Goal: Communication & Community: Answer question/provide support

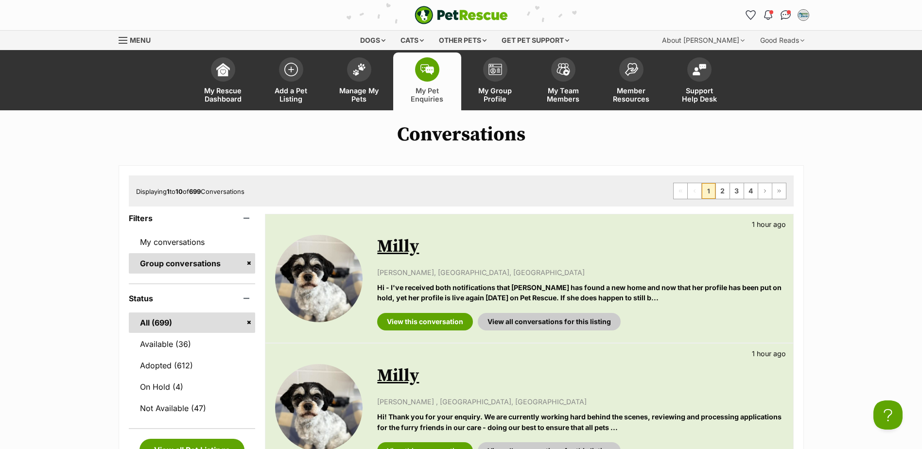
click at [407, 77] on link "My Pet Enquiries" at bounding box center [427, 81] width 68 height 58
click at [423, 75] on span at bounding box center [427, 69] width 24 height 24
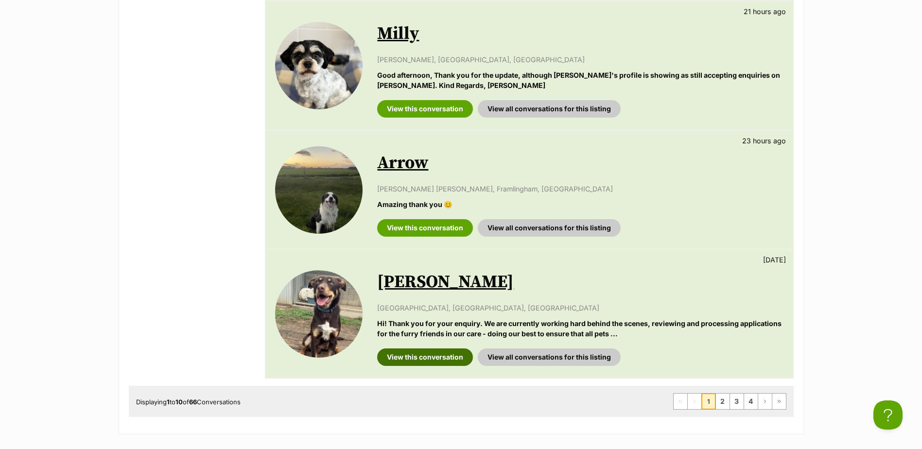
click at [433, 352] on link "View this conversation" at bounding box center [425, 357] width 96 height 17
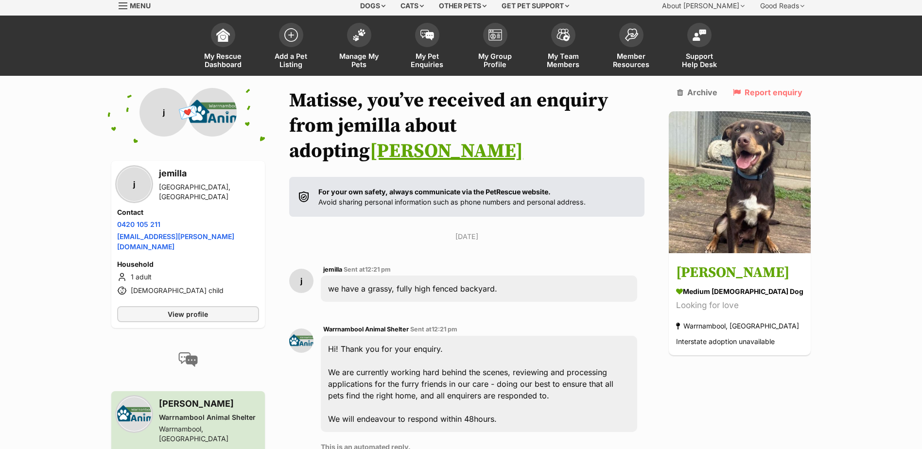
scroll to position [31, 0]
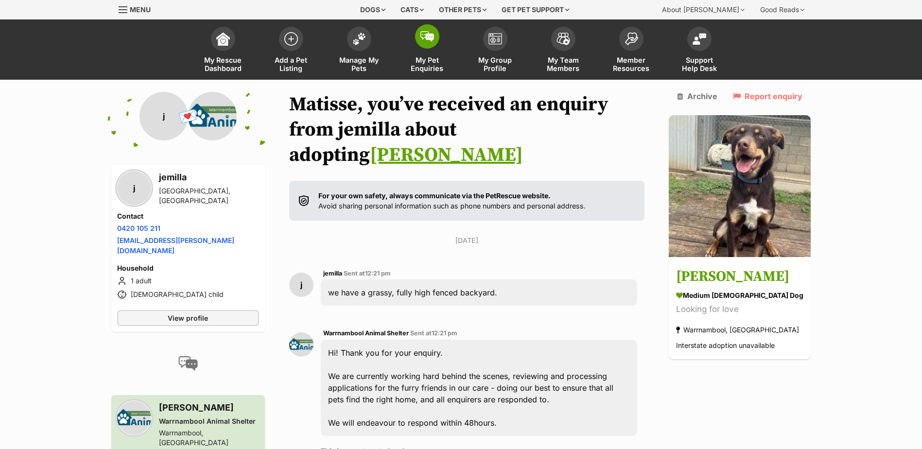
click at [420, 46] on span at bounding box center [427, 36] width 24 height 24
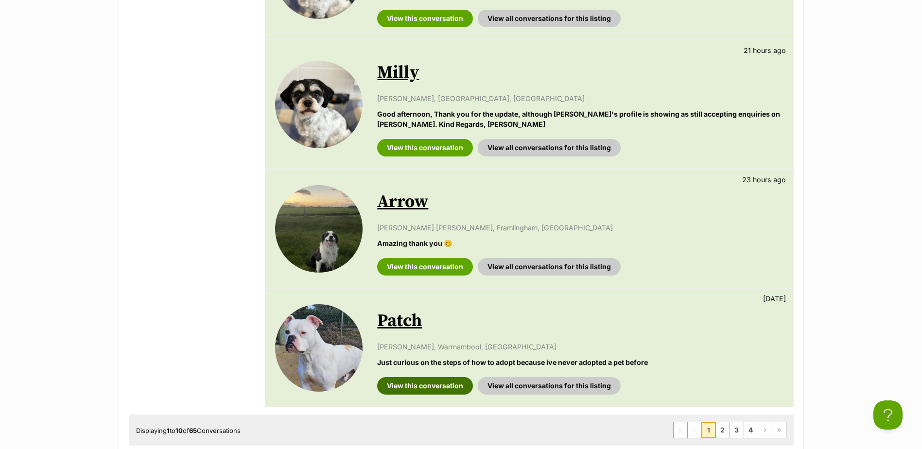
scroll to position [1069, 0]
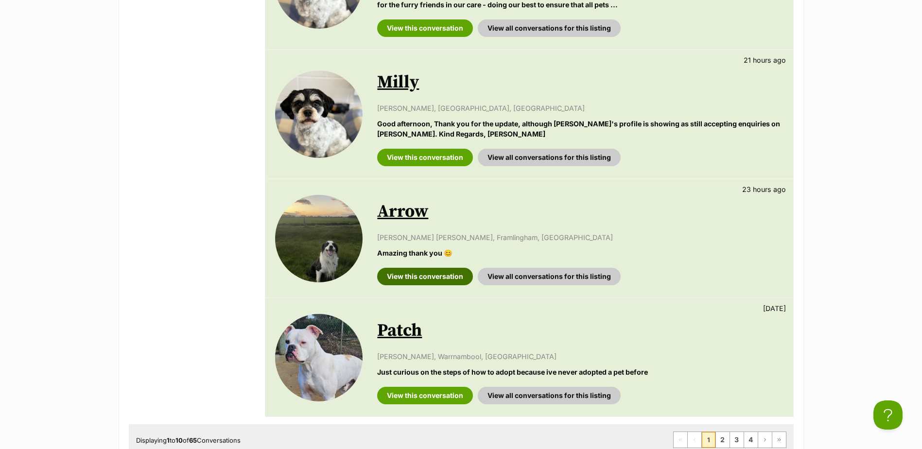
click at [427, 282] on link "View this conversation" at bounding box center [425, 276] width 96 height 17
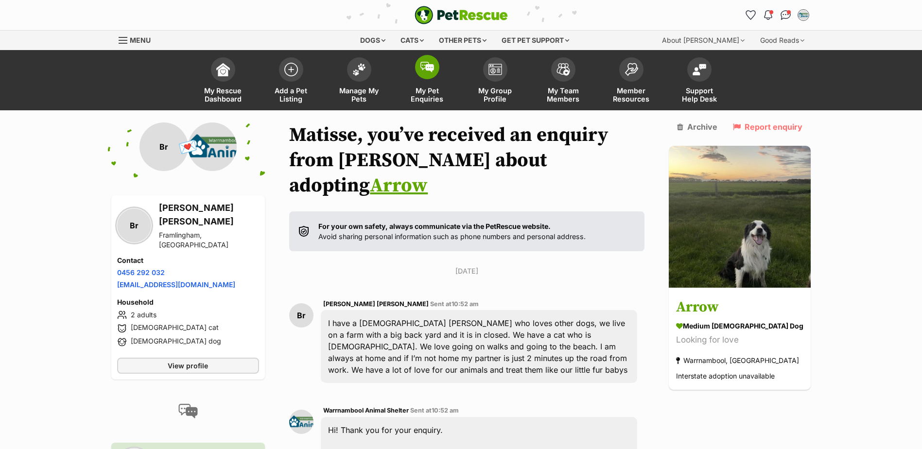
click at [428, 90] on span "My Pet Enquiries" at bounding box center [427, 95] width 44 height 17
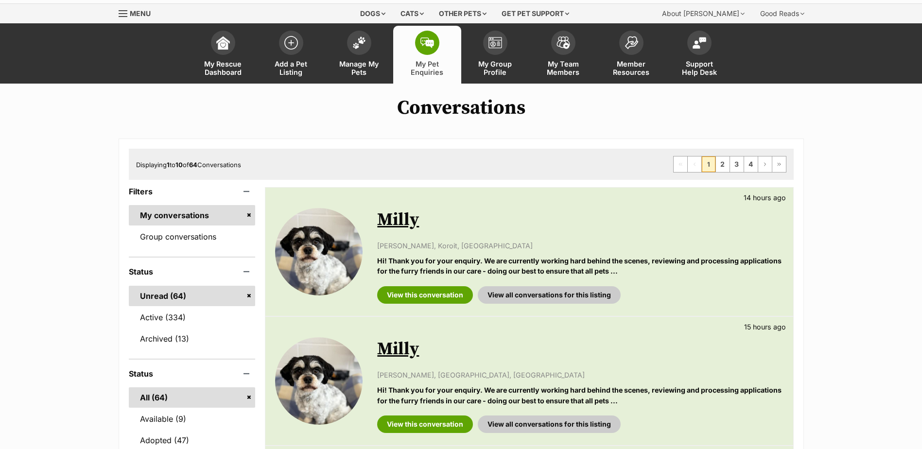
scroll to position [97, 0]
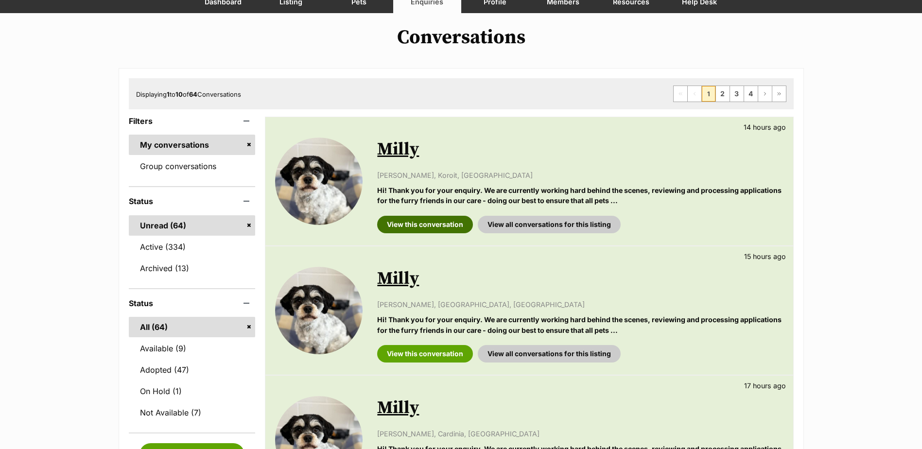
click at [451, 221] on link "View this conversation" at bounding box center [425, 224] width 96 height 17
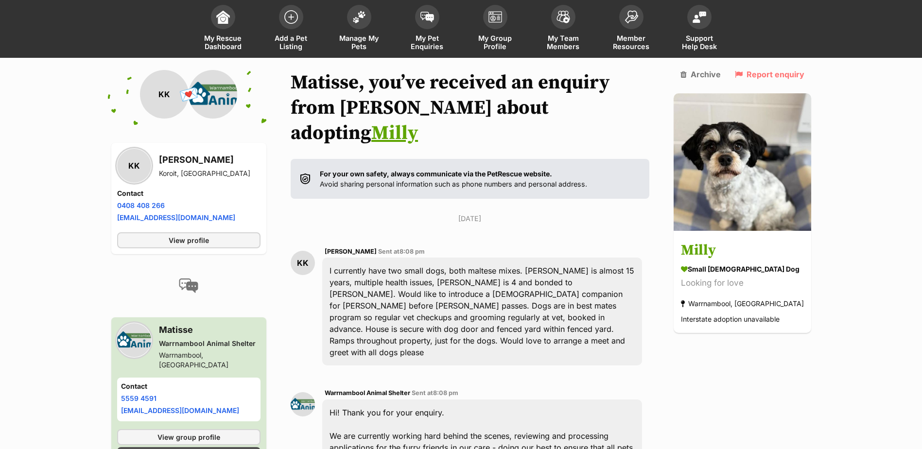
scroll to position [52, 0]
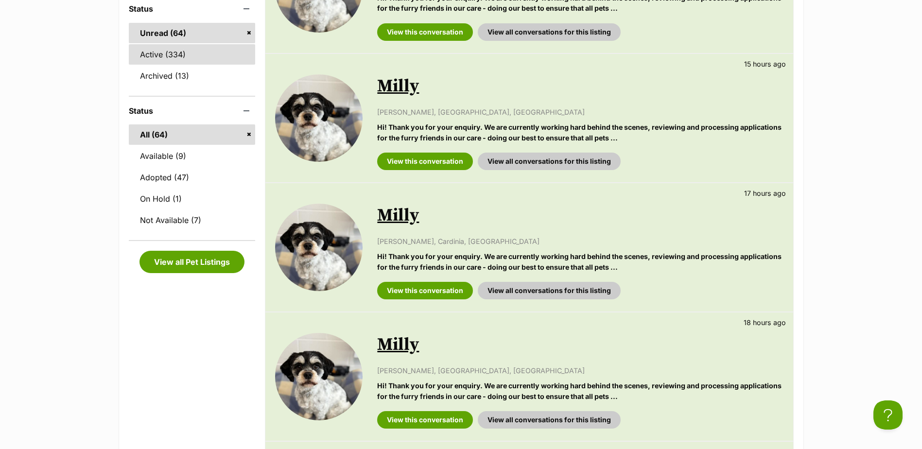
scroll to position [194, 0]
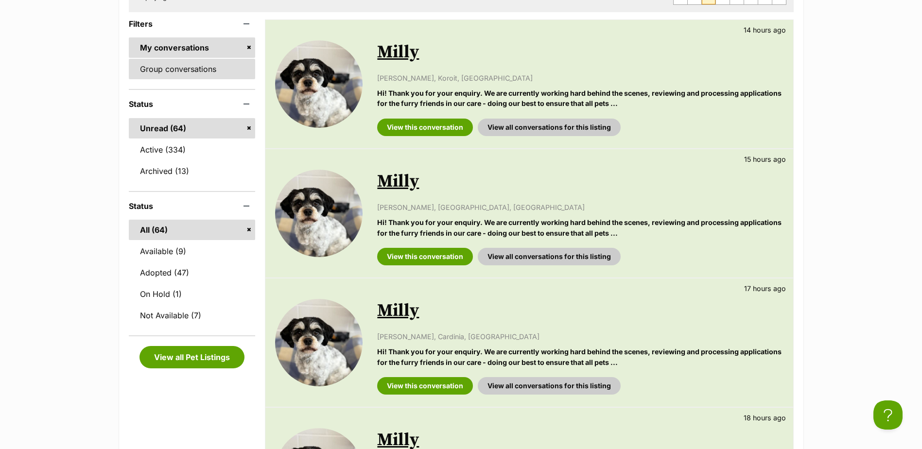
click at [151, 62] on link "Group conversations" at bounding box center [192, 69] width 127 height 20
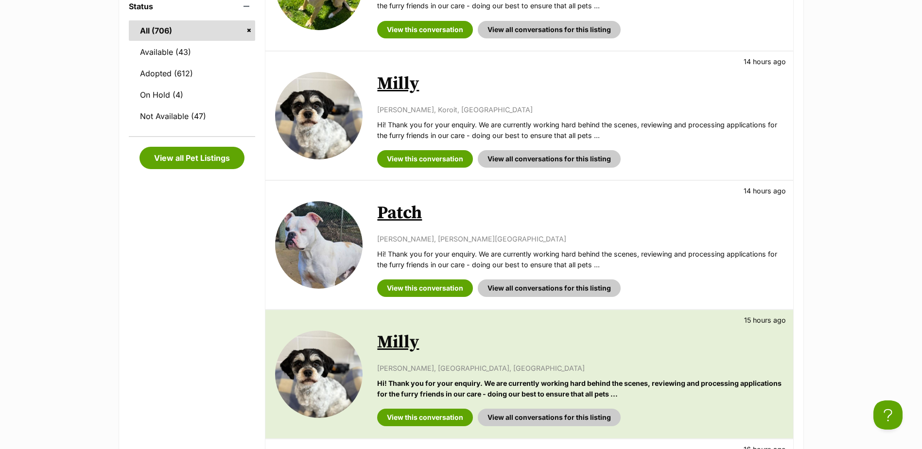
scroll to position [292, 0]
click at [431, 288] on link "View this conversation" at bounding box center [425, 288] width 96 height 17
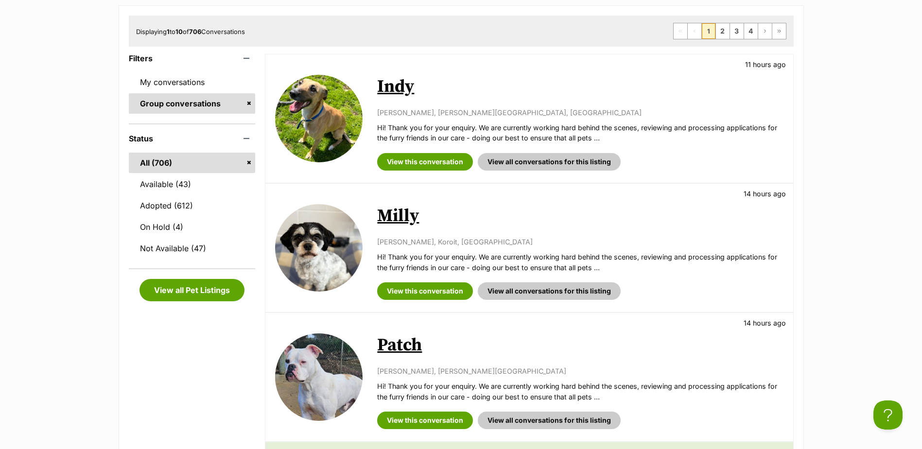
scroll to position [146, 0]
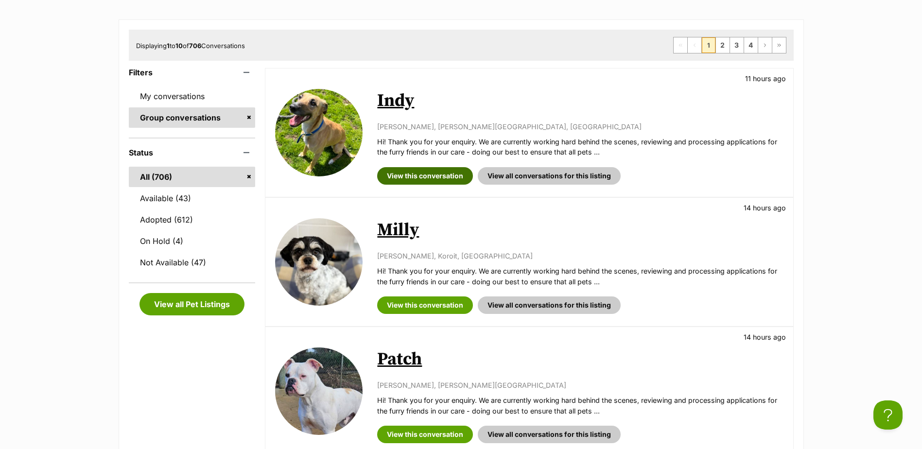
click at [396, 168] on link "View this conversation" at bounding box center [425, 175] width 96 height 17
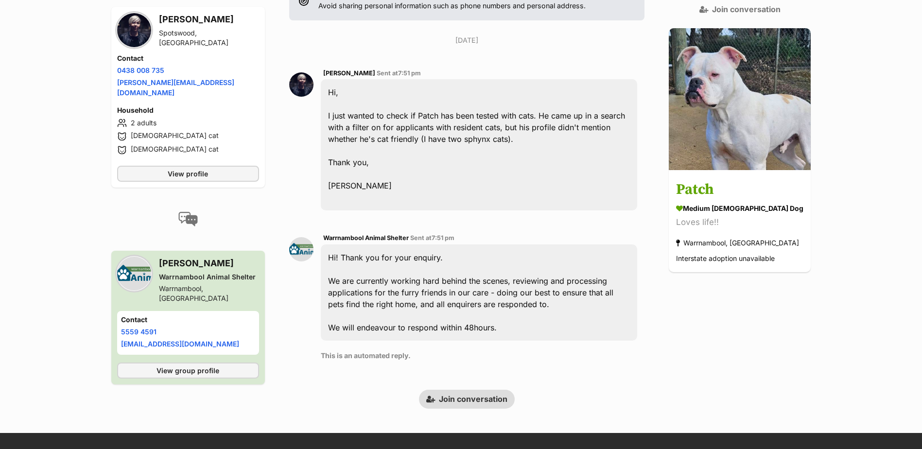
scroll to position [184, 0]
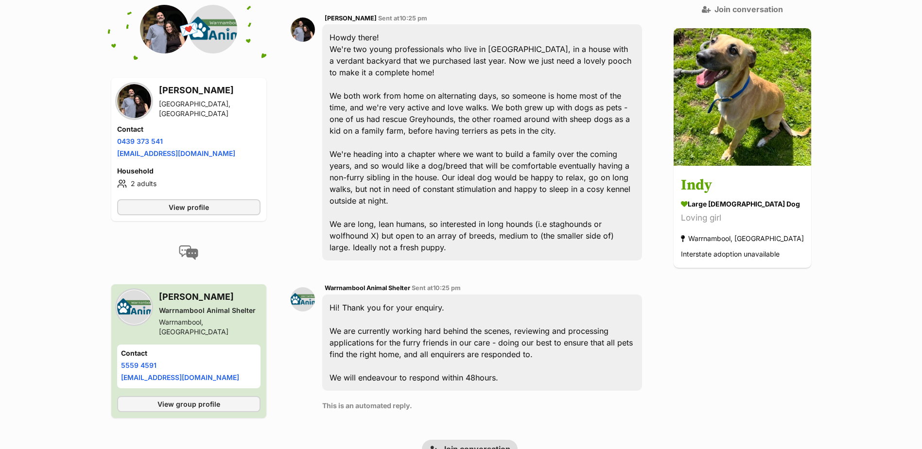
scroll to position [292, 0]
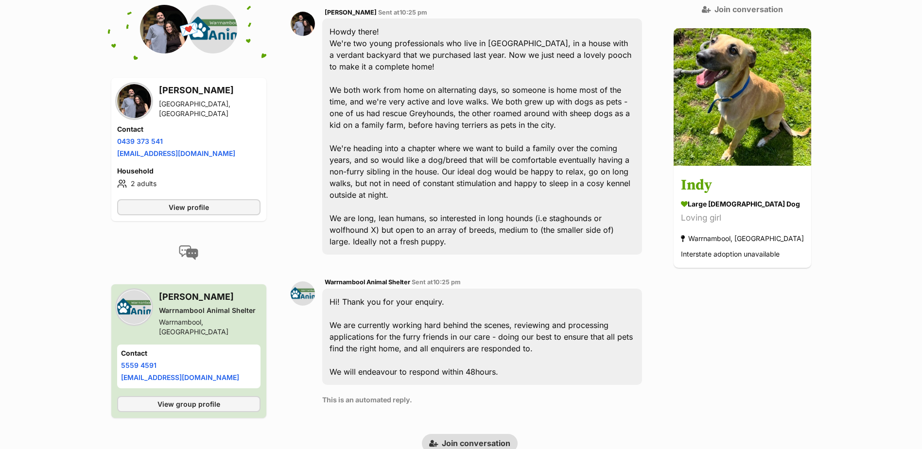
click at [472, 434] on link "Join conversation" at bounding box center [470, 443] width 96 height 18
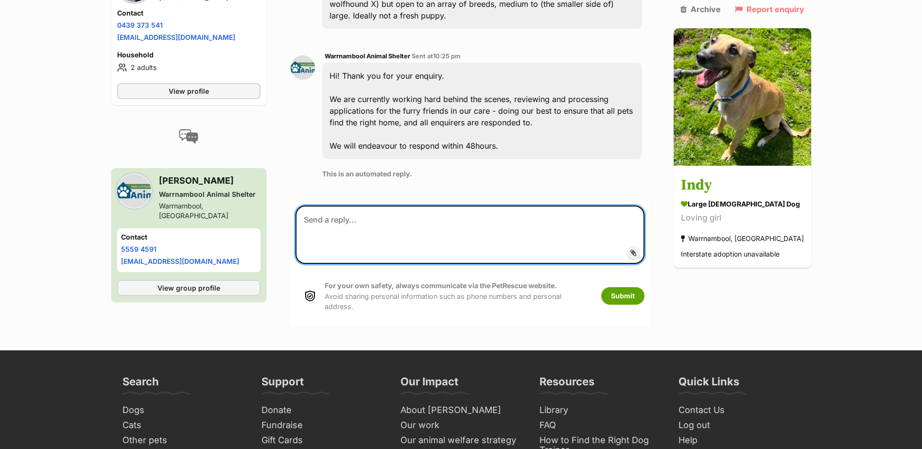
click at [515, 206] on textarea at bounding box center [470, 235] width 349 height 58
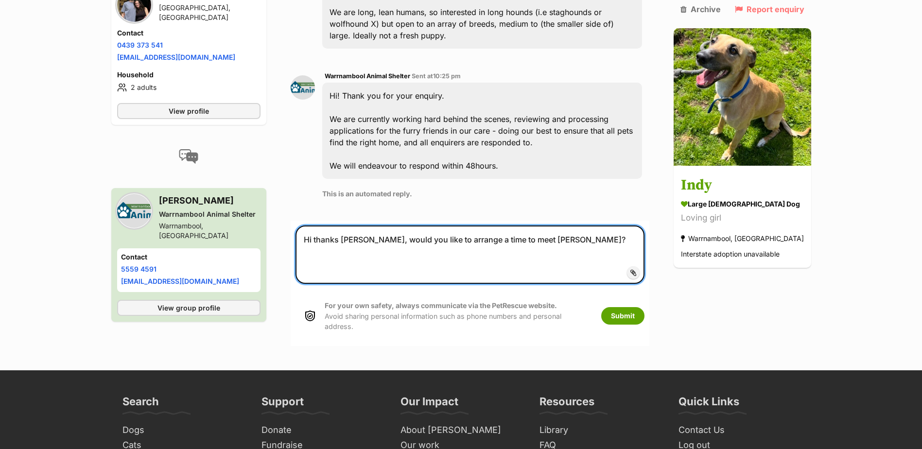
scroll to position [566, 0]
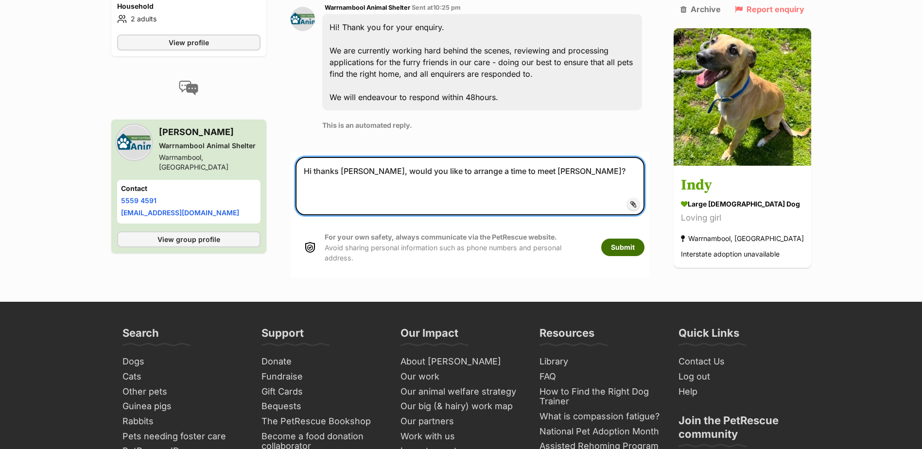
type textarea "Hi thanks [PERSON_NAME], would you like to arrange a time to meet [PERSON_NAME]?"
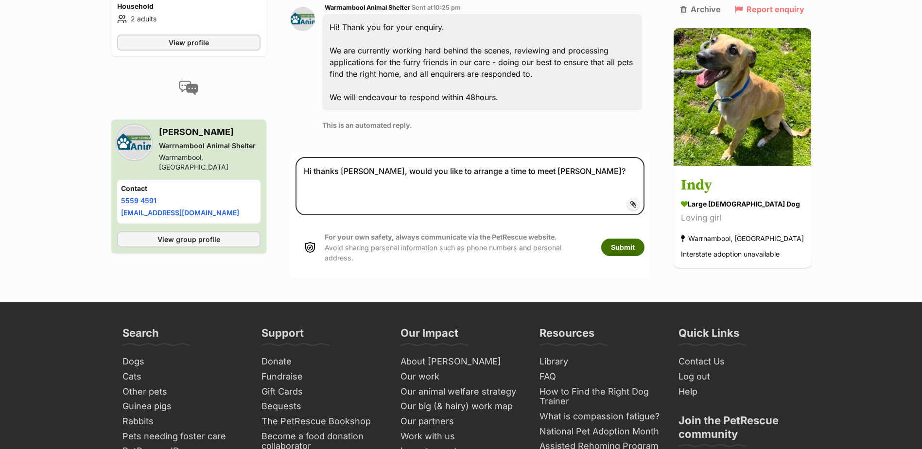
click at [643, 239] on button "Submit" at bounding box center [622, 247] width 43 height 17
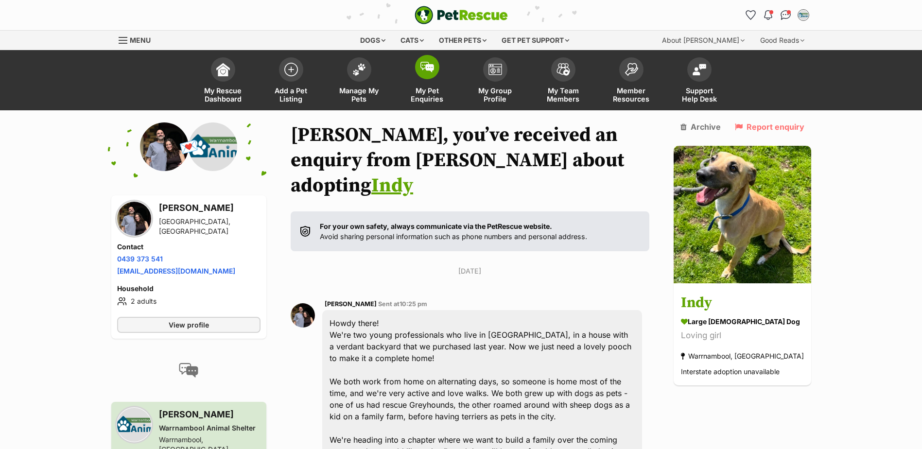
click at [415, 87] on span "My Pet Enquiries" at bounding box center [427, 95] width 44 height 17
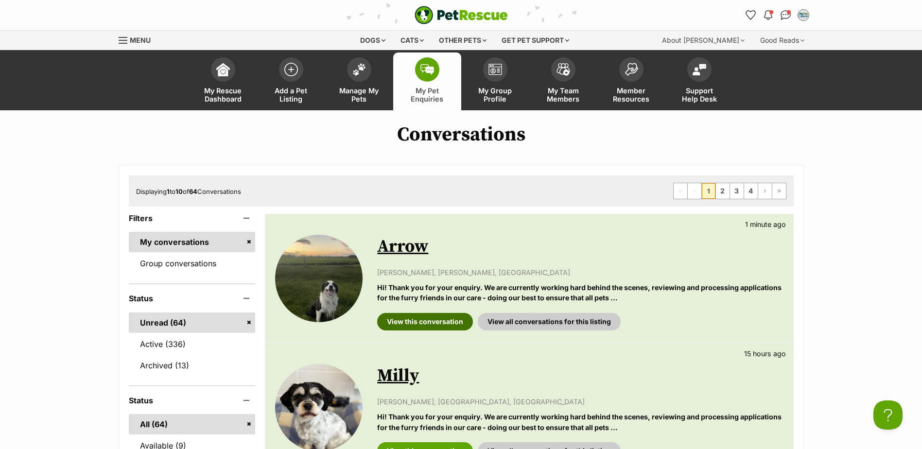
click at [439, 323] on link "View this conversation" at bounding box center [425, 321] width 96 height 17
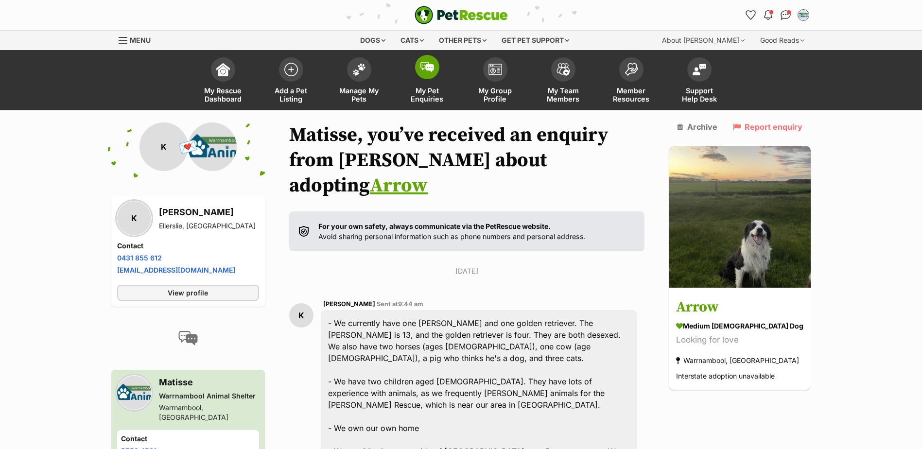
click at [443, 67] on link "My Pet Enquiries" at bounding box center [427, 81] width 68 height 58
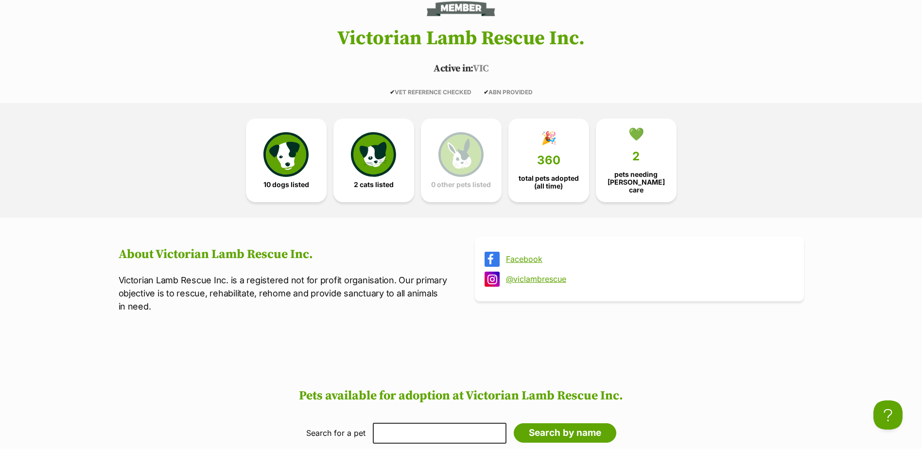
scroll to position [194, 0]
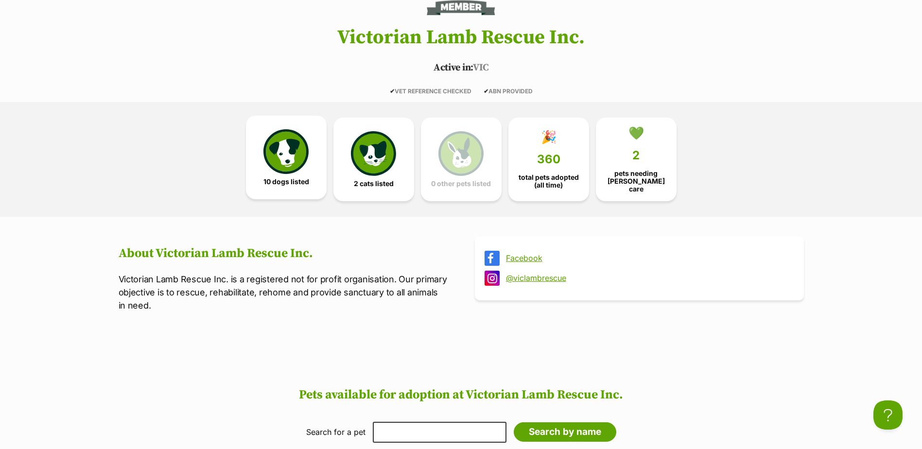
click at [271, 174] on link "10 dogs listed" at bounding box center [286, 158] width 81 height 84
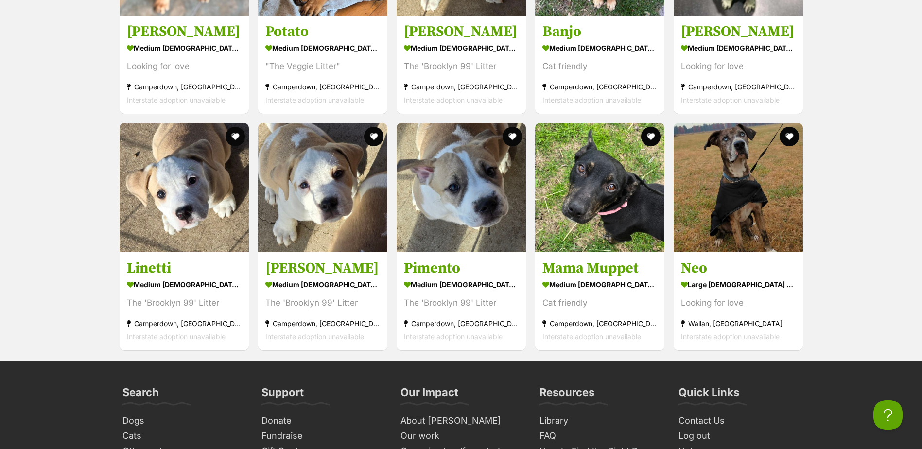
scroll to position [870, 0]
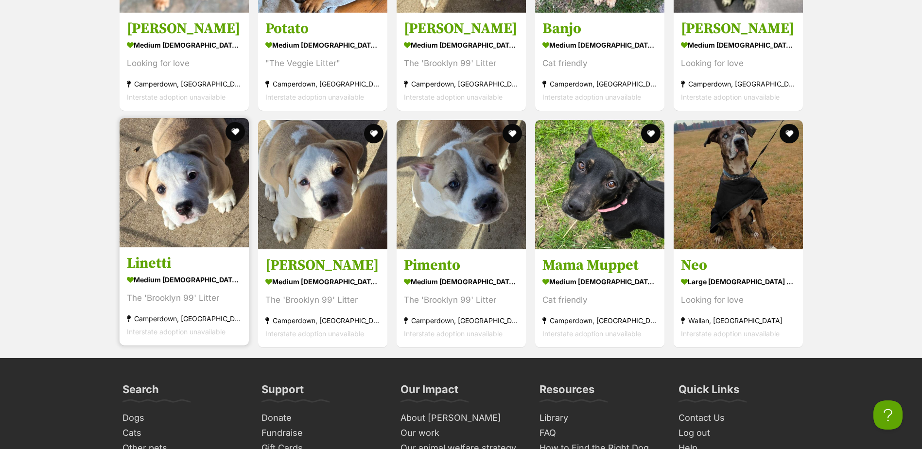
click at [141, 260] on h3 "Linetti" at bounding box center [184, 263] width 115 height 18
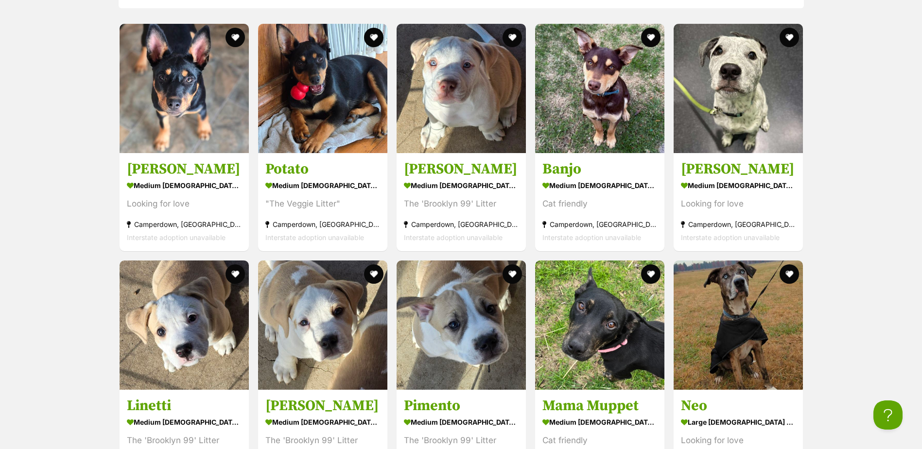
scroll to position [676, 0]
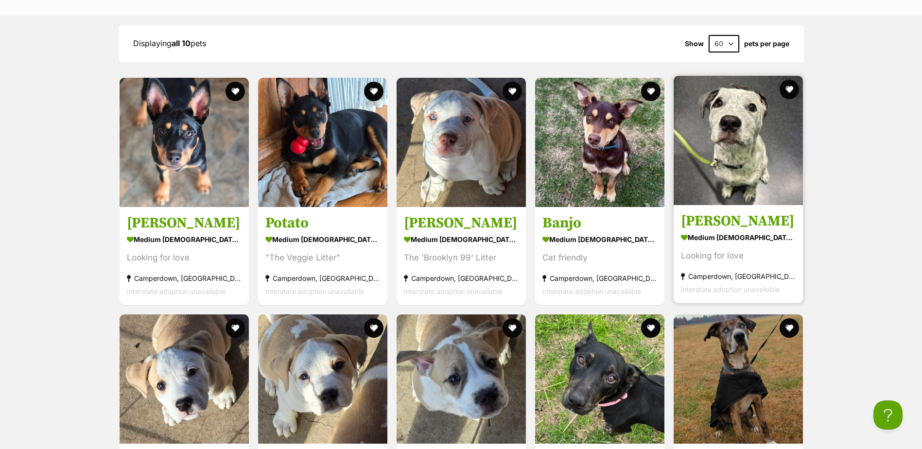
click at [710, 212] on h3 "Winston" at bounding box center [738, 221] width 115 height 18
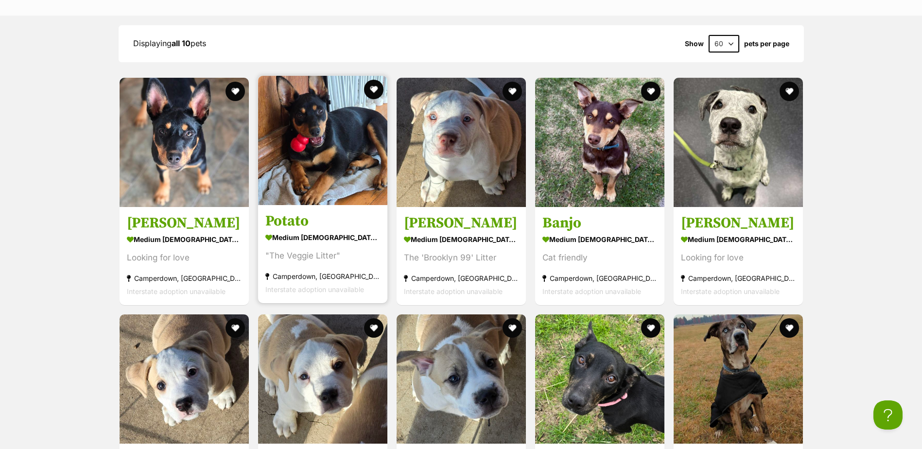
click at [278, 216] on h3 "Potato" at bounding box center [322, 221] width 115 height 18
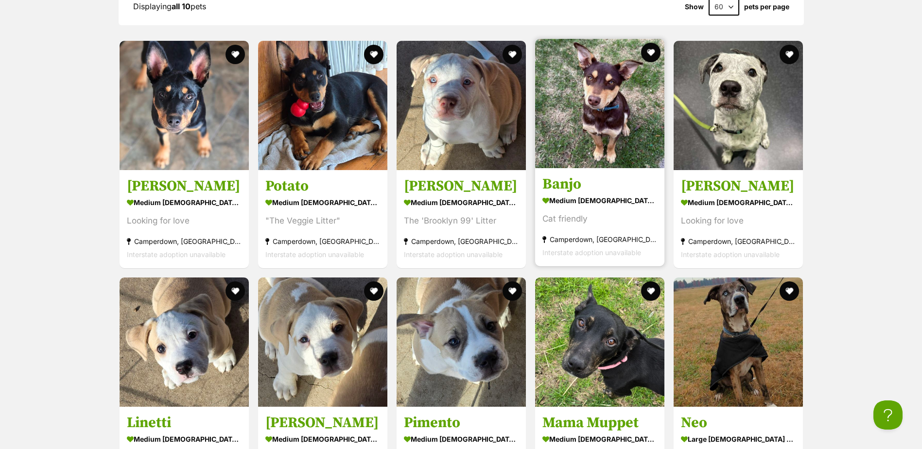
scroll to position [773, 0]
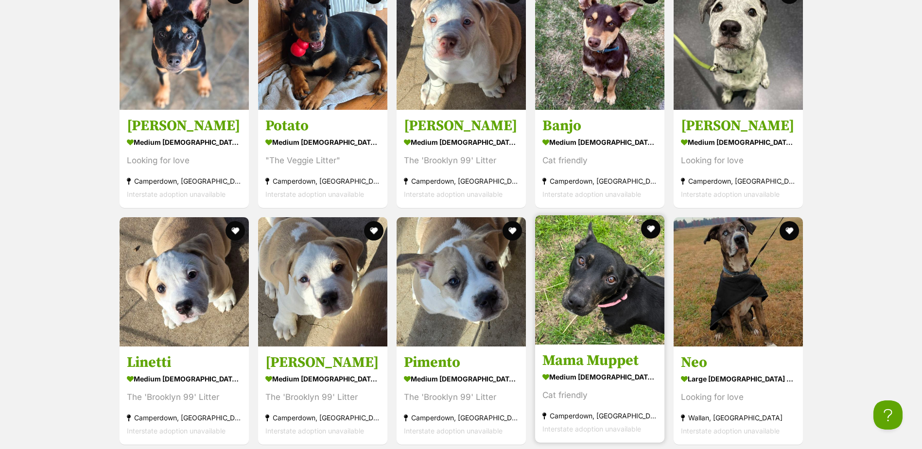
click at [599, 351] on h3 "Mama Muppet" at bounding box center [599, 360] width 115 height 18
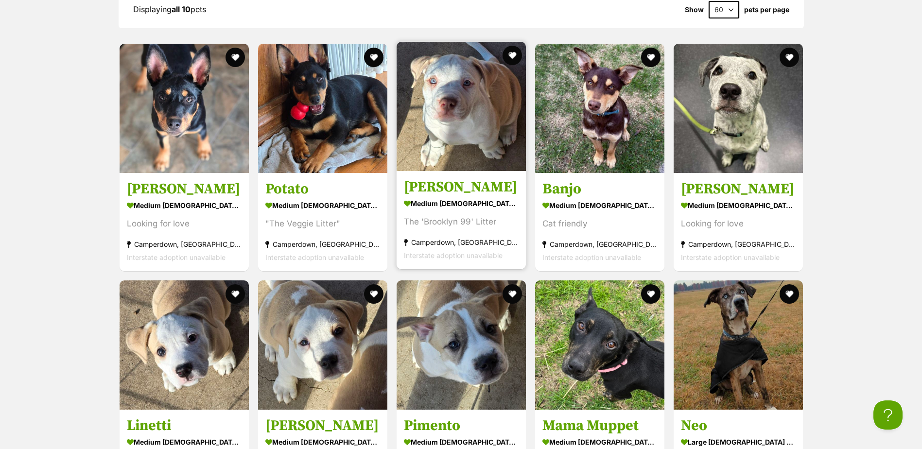
scroll to position [724, 0]
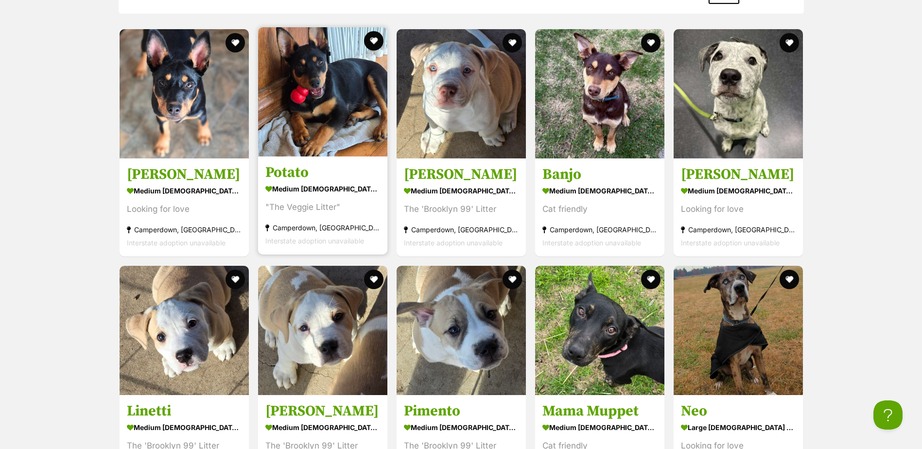
click at [297, 163] on h3 "Potato" at bounding box center [322, 172] width 115 height 18
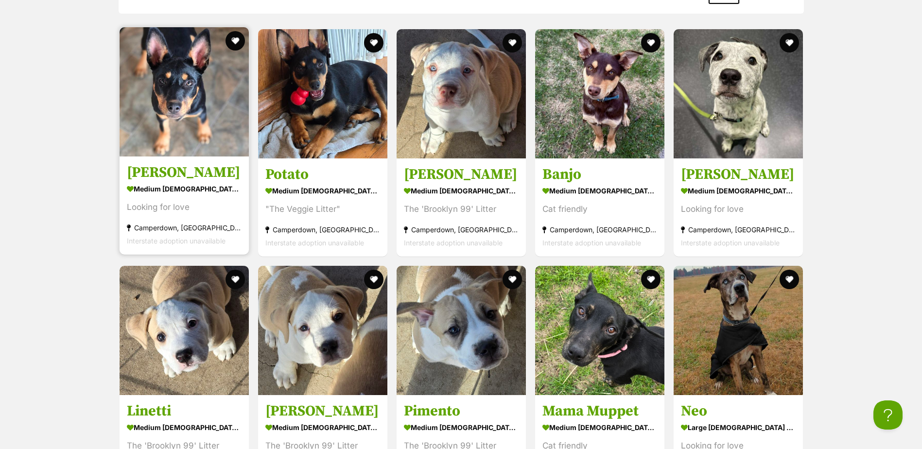
click at [164, 157] on link "Rumi medium female Dog Looking for love Camperdown, VIC Interstate adoption una…" at bounding box center [184, 205] width 129 height 99
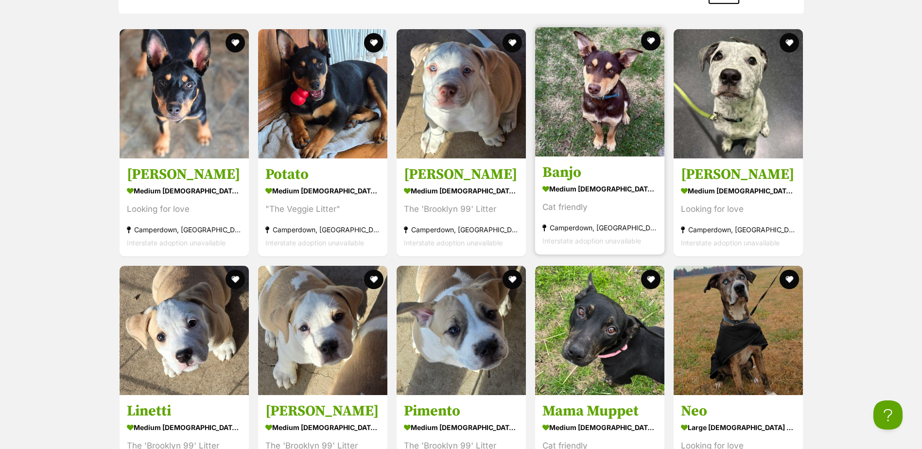
click at [555, 154] on link at bounding box center [599, 154] width 129 height 10
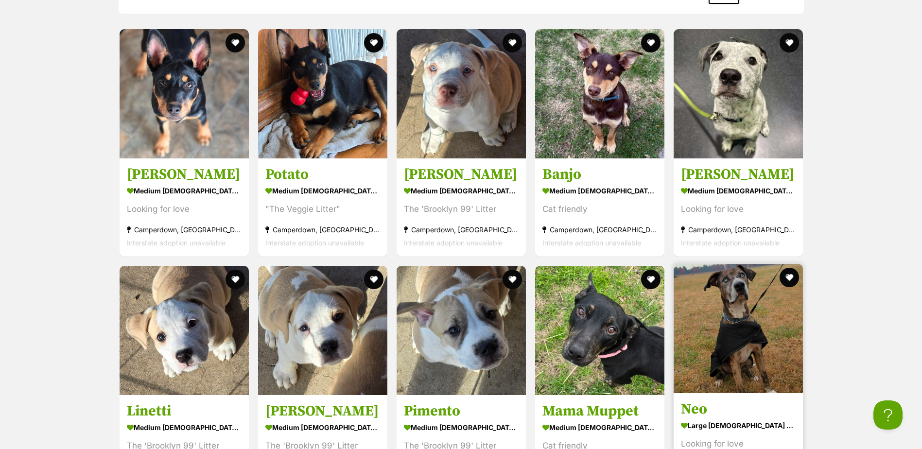
click at [723, 368] on img at bounding box center [738, 328] width 129 height 129
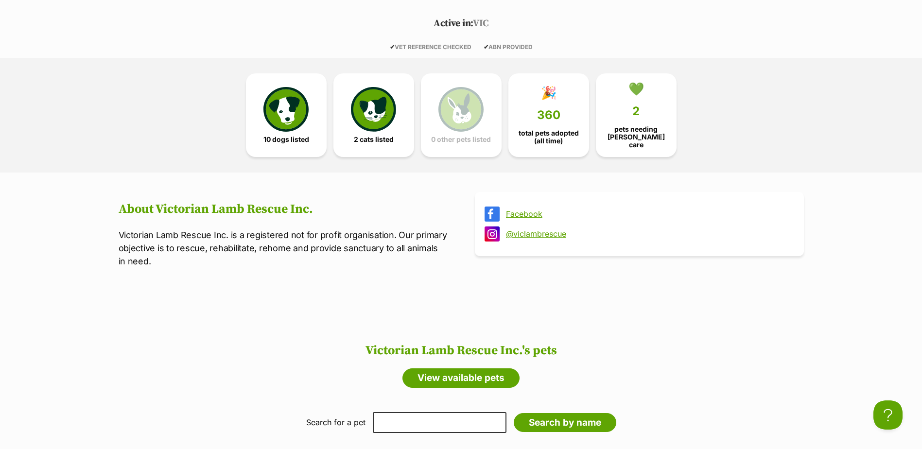
scroll to position [238, 0]
click at [402, 104] on link "2 cats listed" at bounding box center [373, 114] width 81 height 84
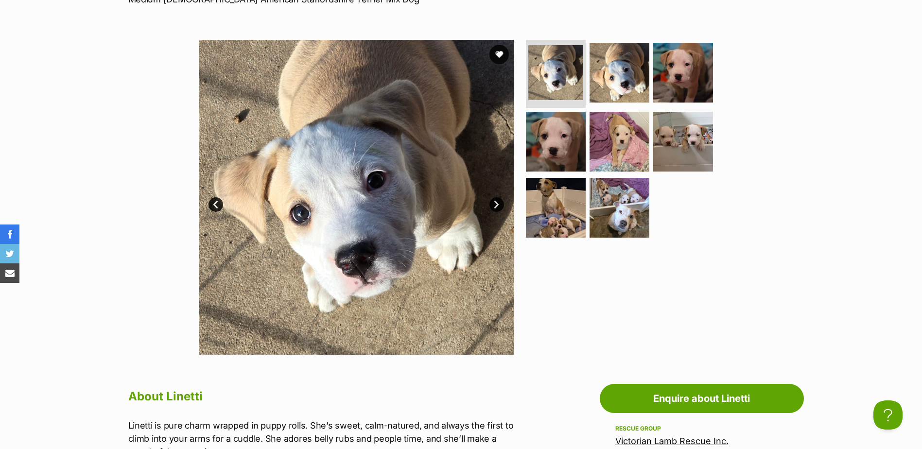
scroll to position [194, 0]
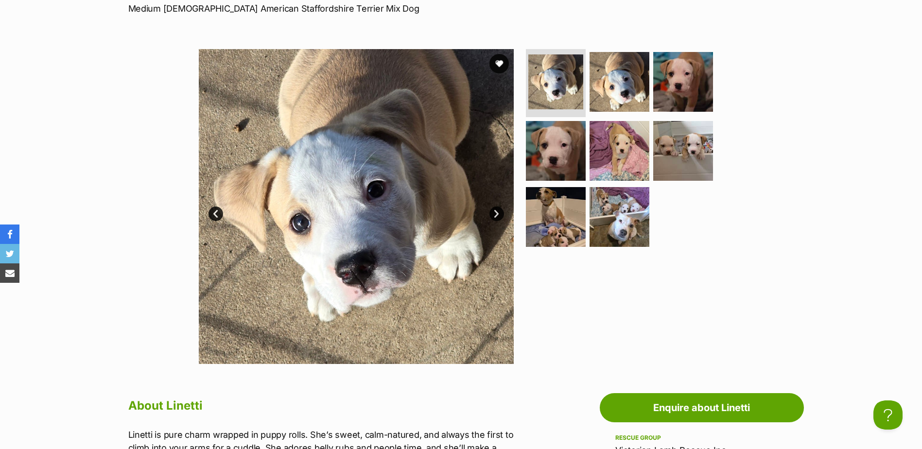
click at [494, 211] on link "Next" at bounding box center [496, 214] width 15 height 15
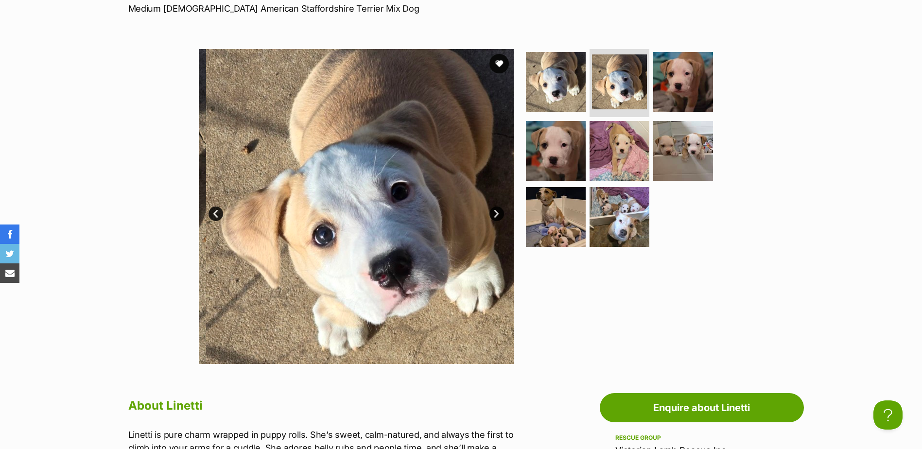
click at [494, 211] on link "Next" at bounding box center [496, 214] width 15 height 15
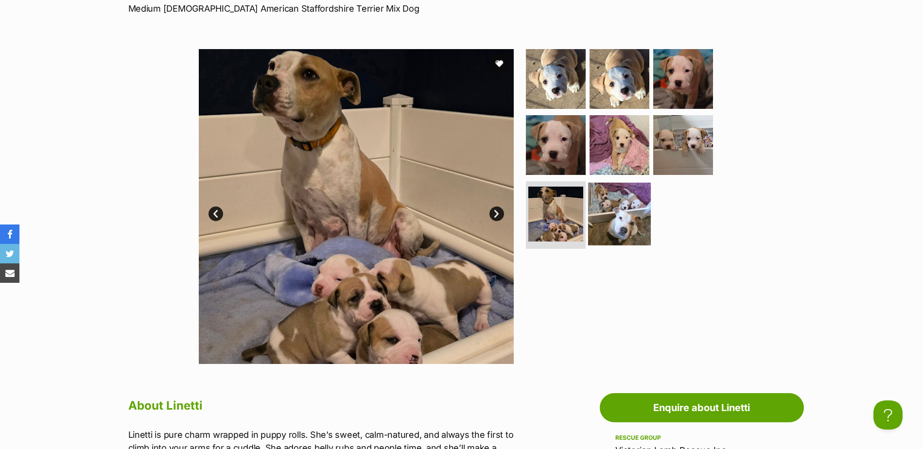
click at [606, 214] on img at bounding box center [619, 213] width 63 height 63
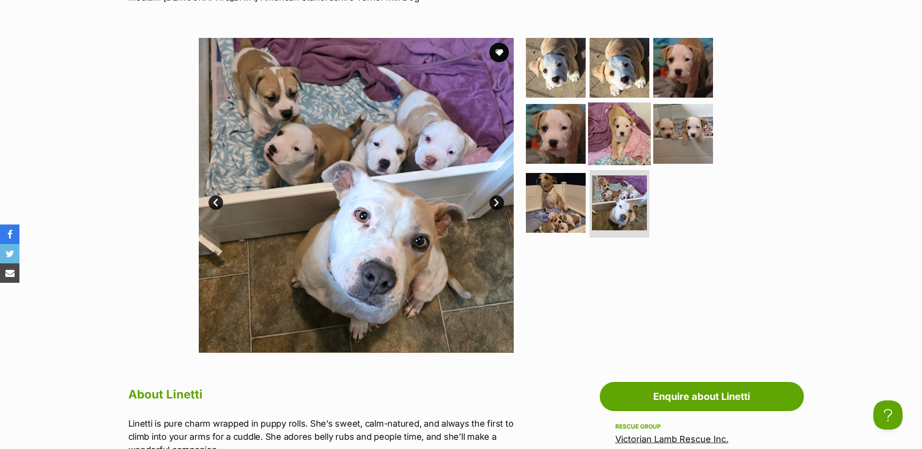
scroll to position [146, 0]
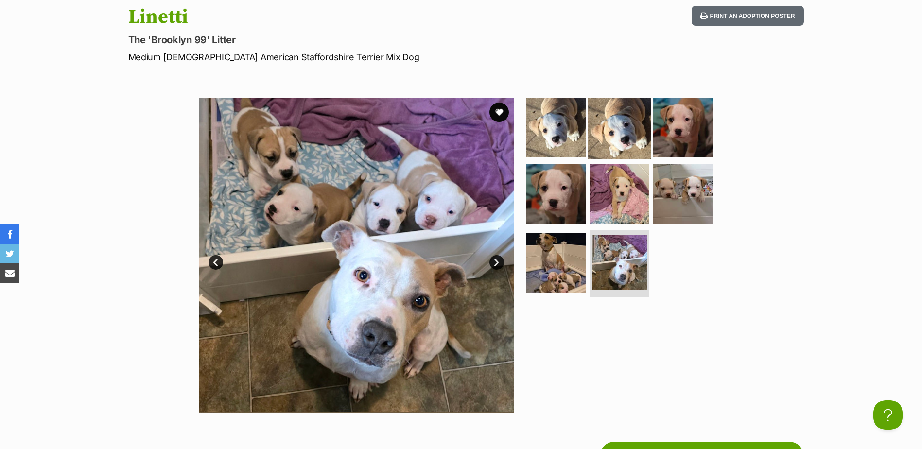
click at [623, 135] on img at bounding box center [619, 127] width 63 height 63
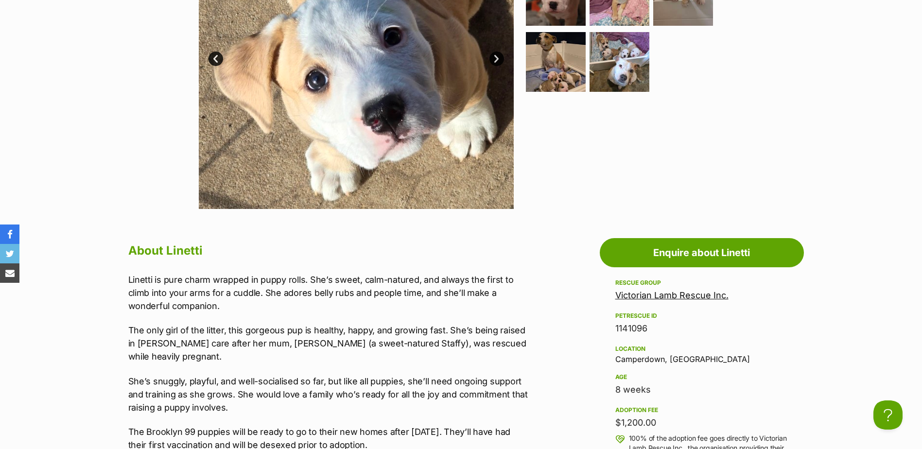
scroll to position [340, 0]
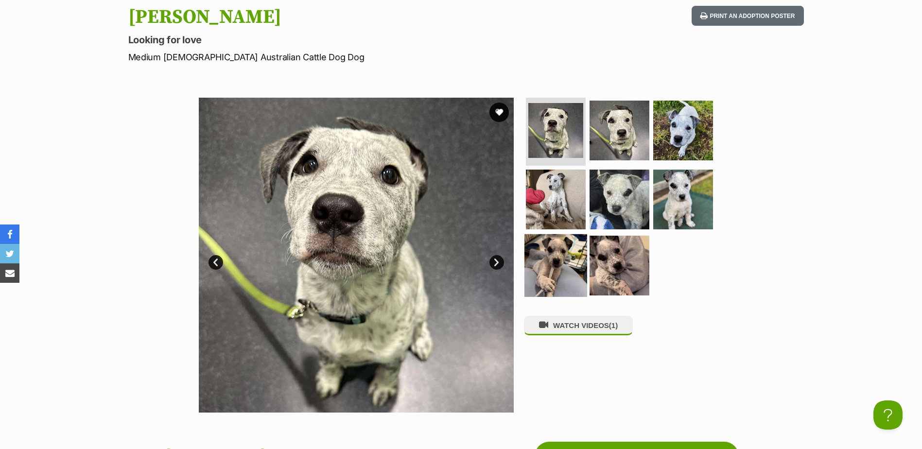
click at [576, 259] on img at bounding box center [555, 265] width 63 height 63
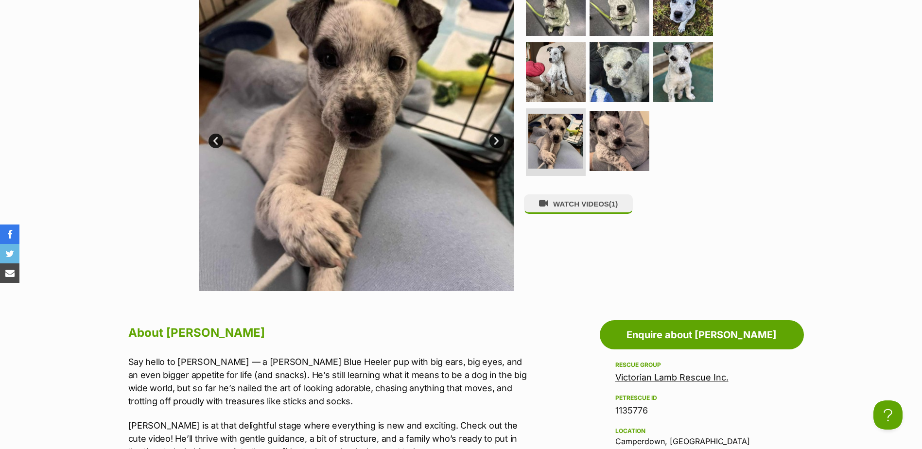
scroll to position [146, 0]
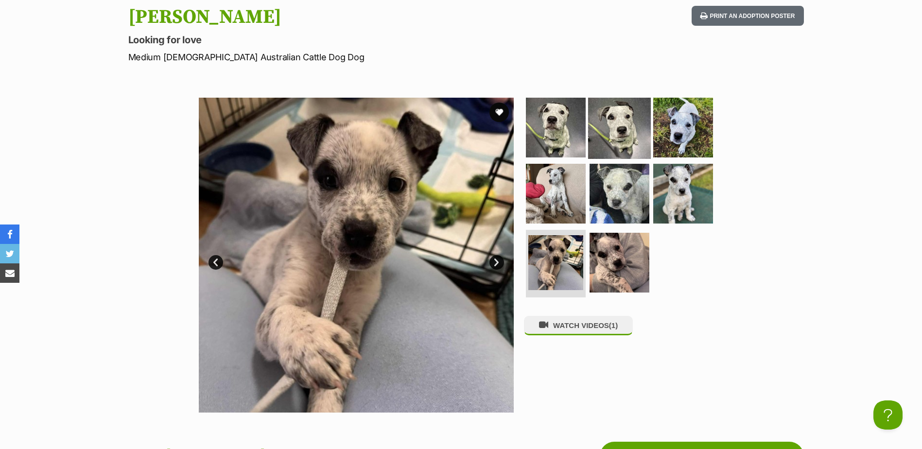
click at [642, 125] on img at bounding box center [619, 127] width 63 height 63
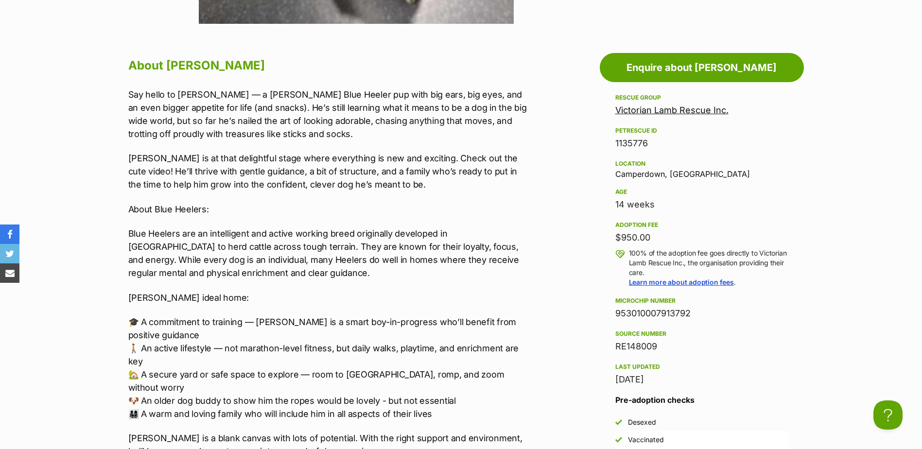
scroll to position [681, 0]
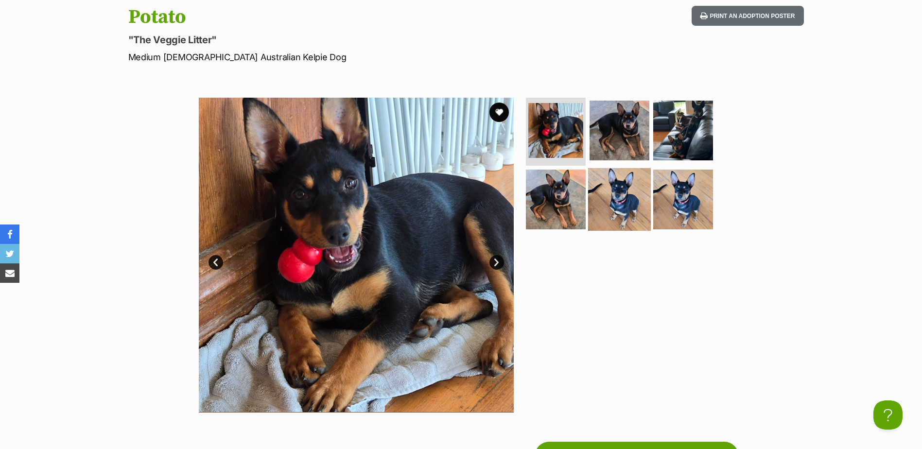
click at [629, 210] on img at bounding box center [619, 199] width 63 height 63
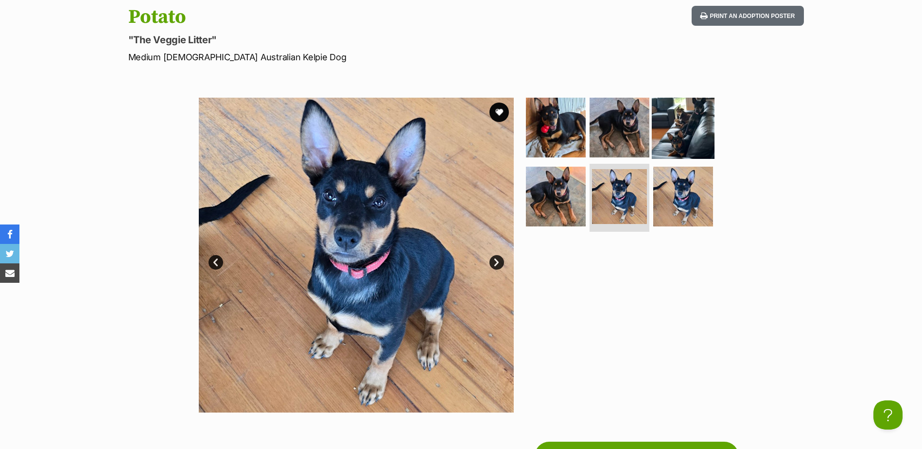
click at [683, 135] on img at bounding box center [683, 127] width 63 height 63
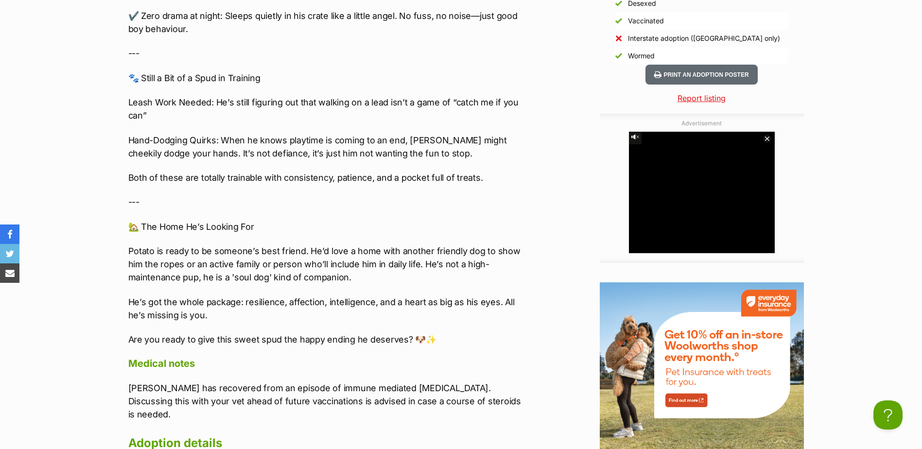
scroll to position [1069, 0]
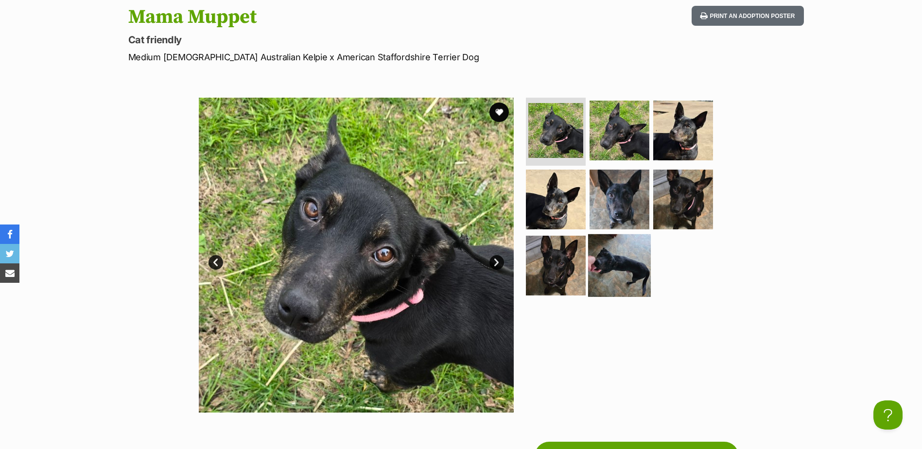
click at [611, 265] on img at bounding box center [619, 265] width 63 height 63
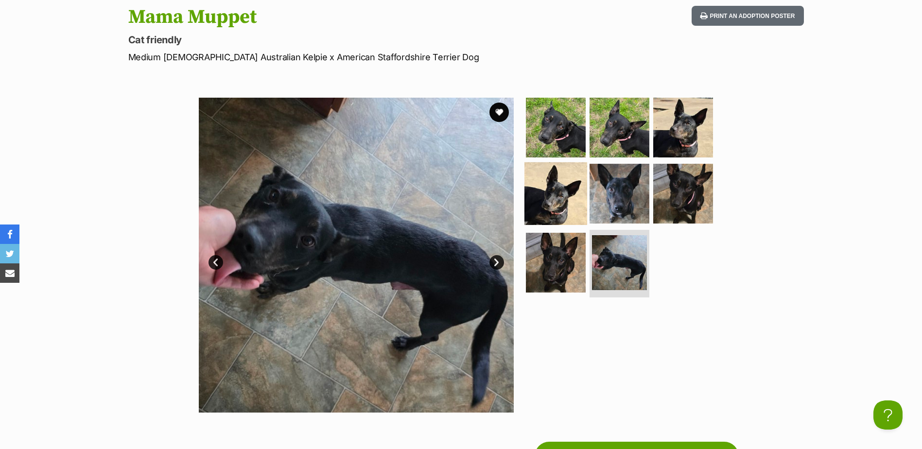
click at [549, 183] on img at bounding box center [555, 193] width 63 height 63
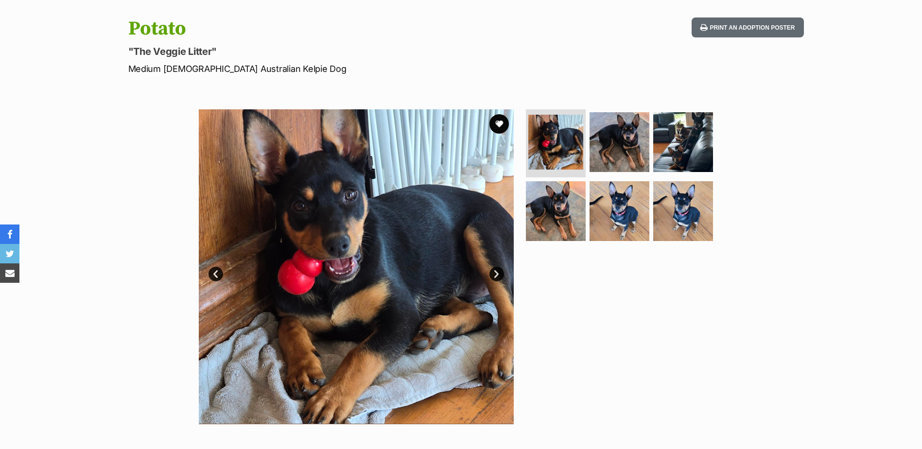
scroll to position [146, 0]
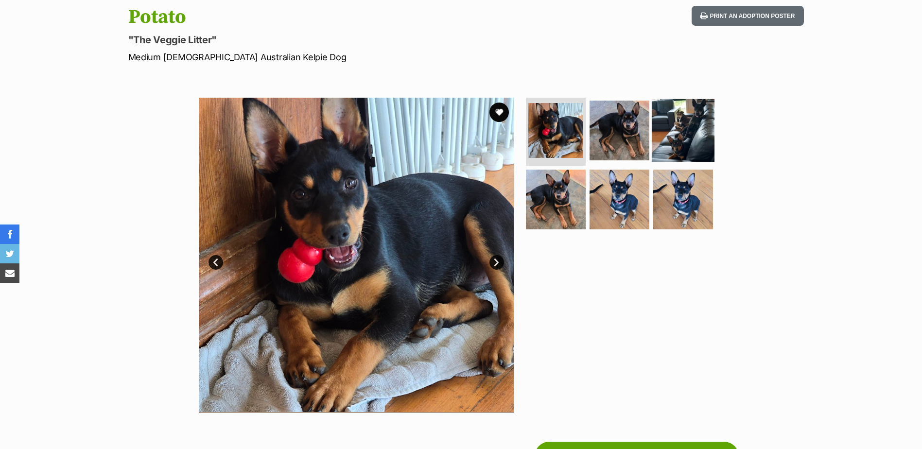
click at [702, 122] on img at bounding box center [683, 130] width 63 height 63
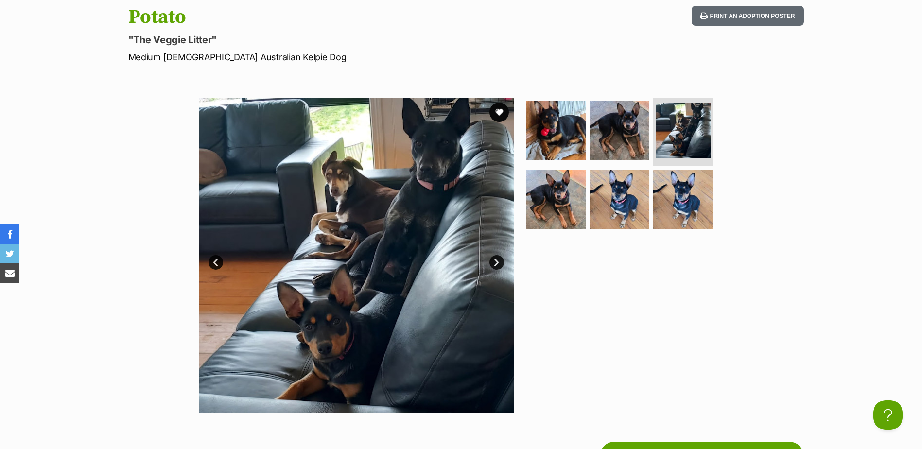
scroll to position [0, 0]
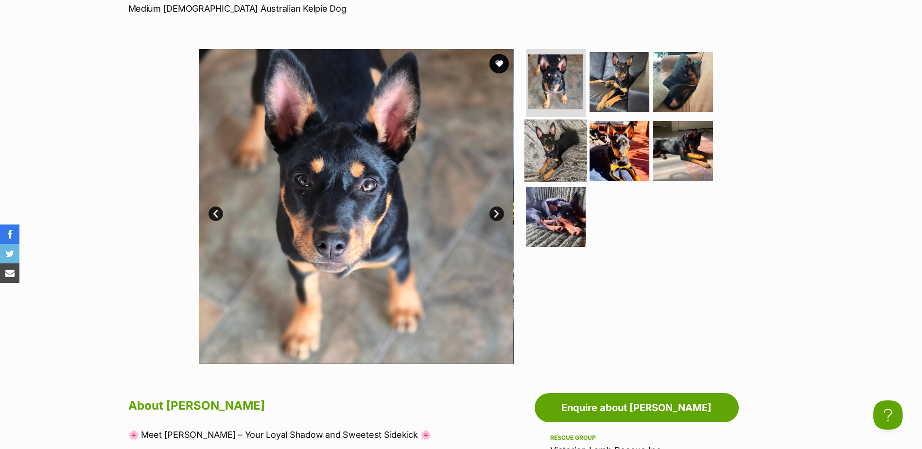
click at [572, 140] on img at bounding box center [555, 151] width 63 height 63
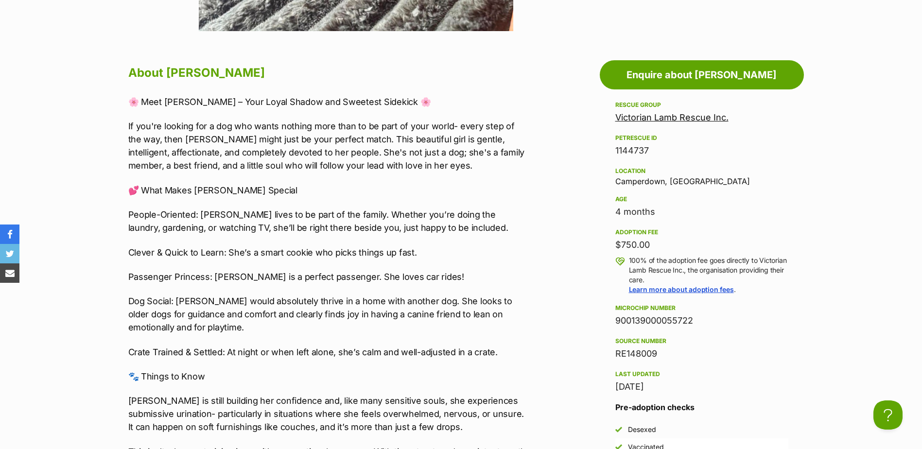
scroll to position [535, 0]
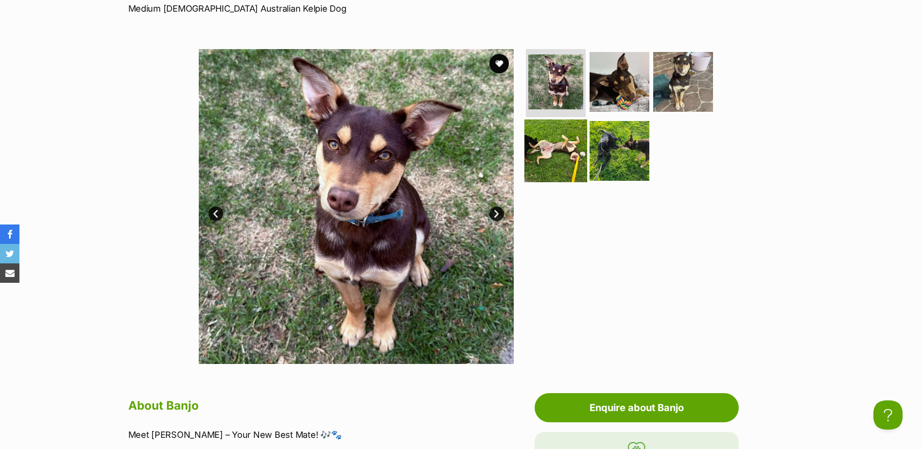
click at [567, 148] on img at bounding box center [555, 151] width 63 height 63
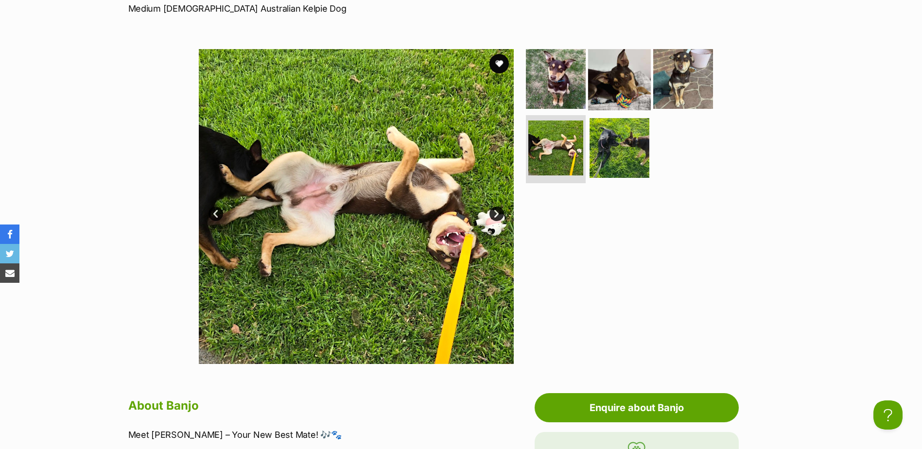
click at [615, 69] on img at bounding box center [619, 79] width 63 height 63
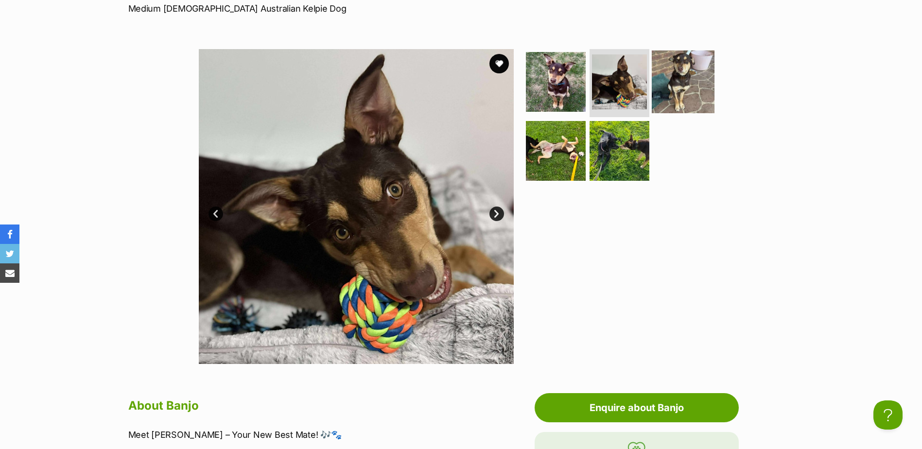
click at [679, 90] on img at bounding box center [683, 82] width 63 height 63
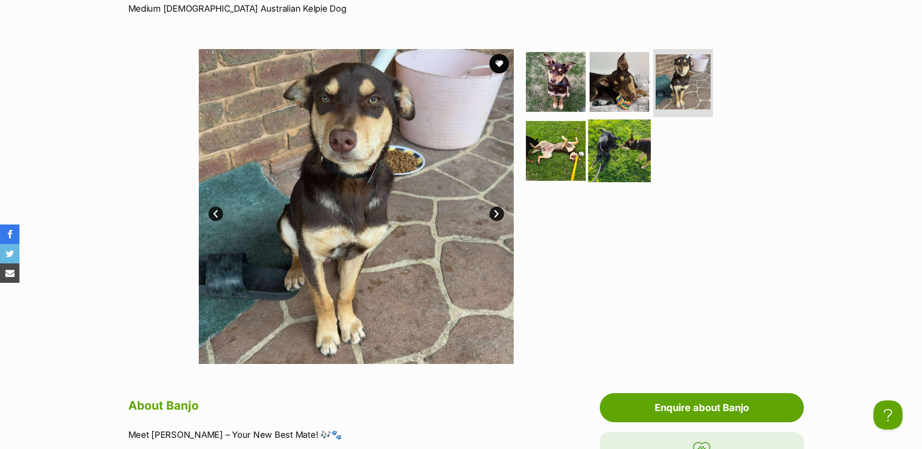
click at [633, 139] on img at bounding box center [619, 151] width 63 height 63
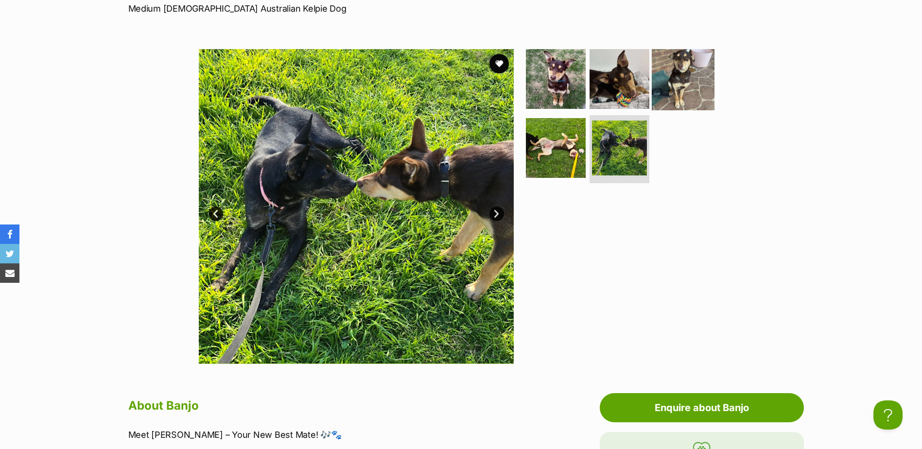
click at [682, 82] on img at bounding box center [683, 79] width 63 height 63
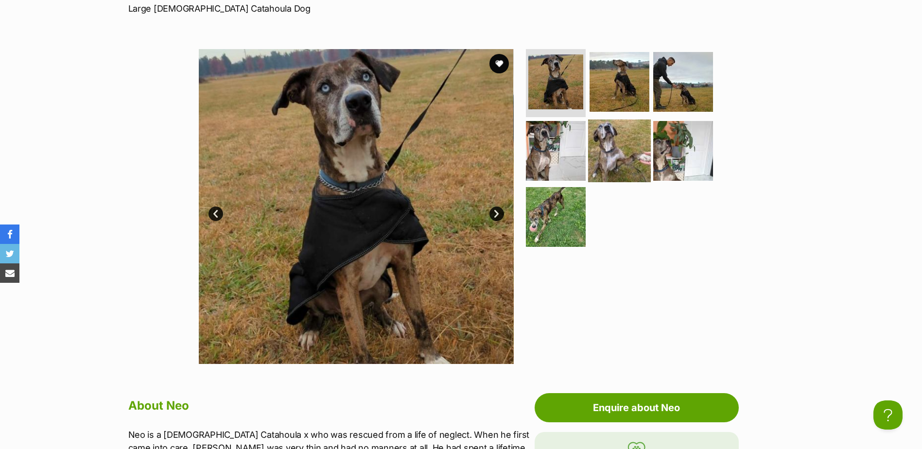
click at [627, 169] on img at bounding box center [619, 151] width 63 height 63
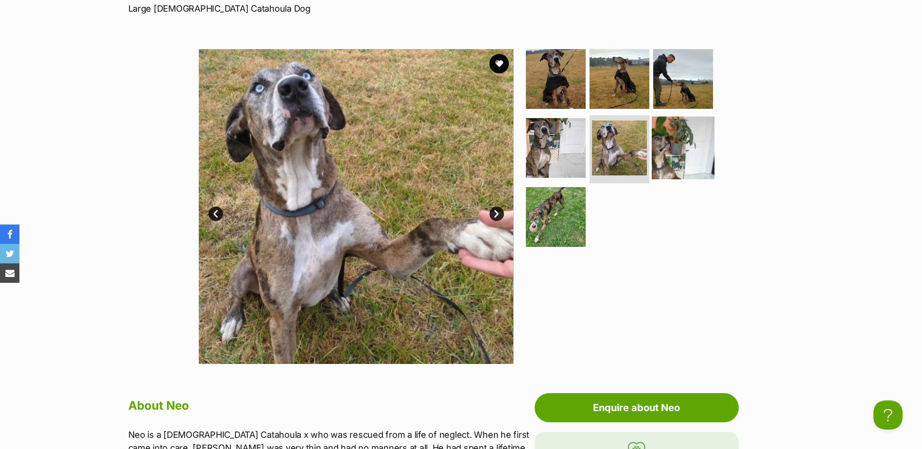
click at [675, 147] on img at bounding box center [683, 148] width 63 height 63
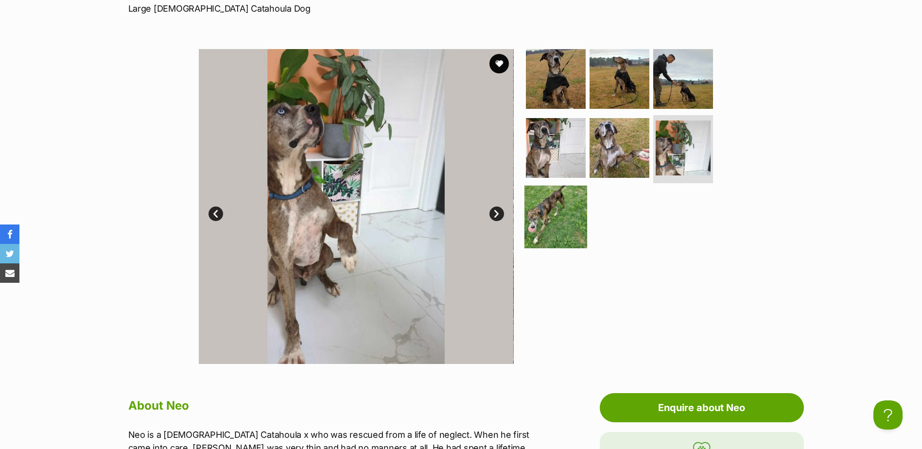
click at [555, 225] on img at bounding box center [555, 216] width 63 height 63
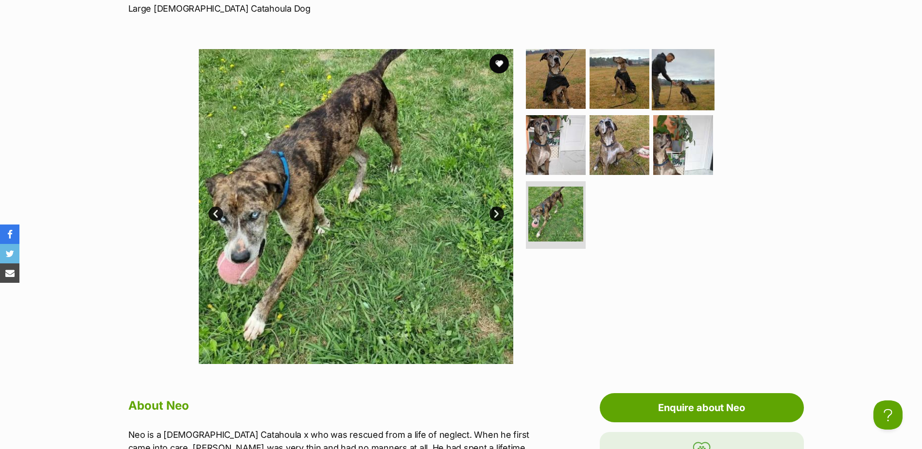
click at [689, 79] on img at bounding box center [683, 79] width 63 height 63
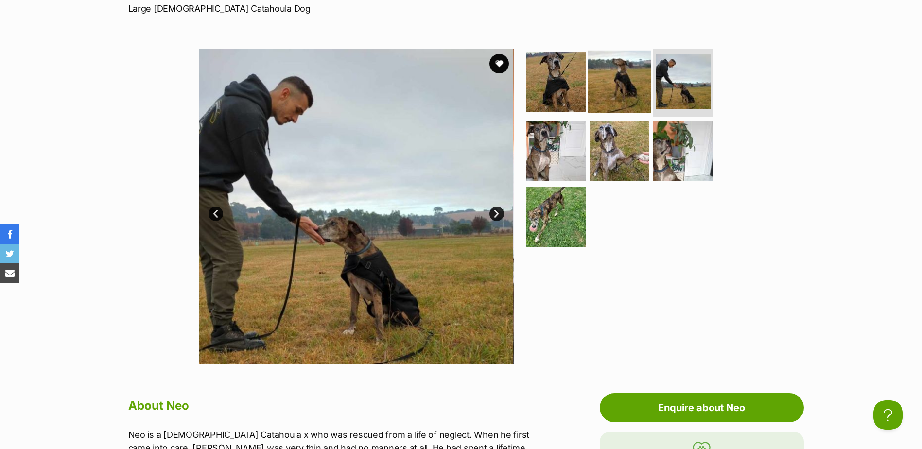
click at [622, 82] on img at bounding box center [619, 82] width 63 height 63
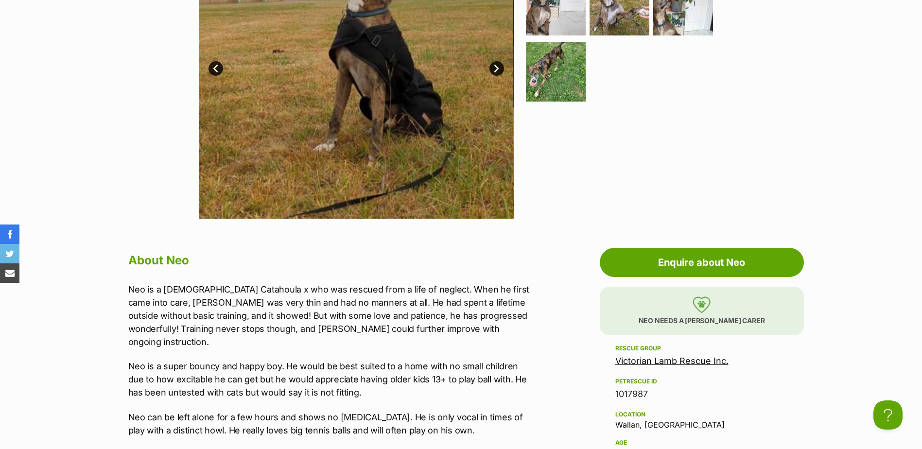
scroll to position [146, 0]
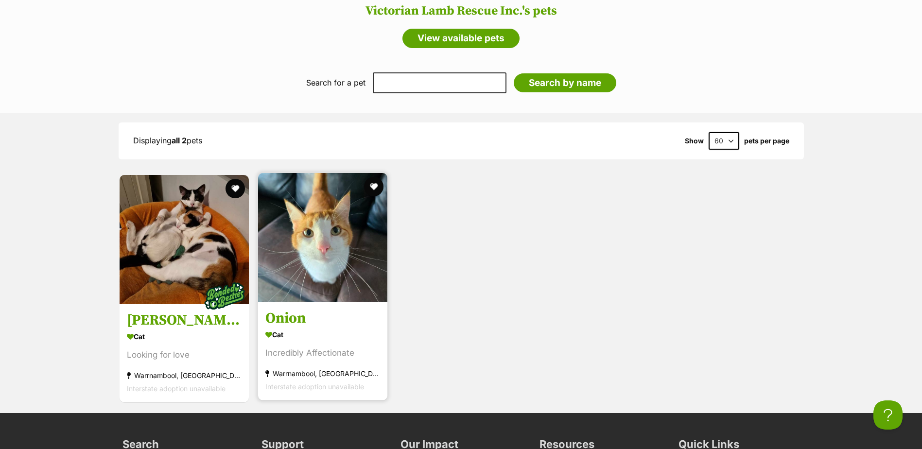
click at [309, 312] on h3 "Onion" at bounding box center [322, 318] width 115 height 18
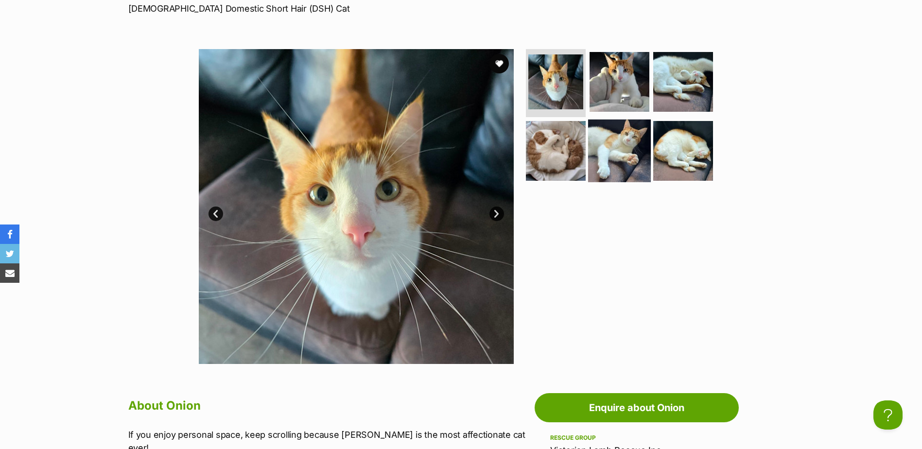
click at [638, 143] on img at bounding box center [619, 151] width 63 height 63
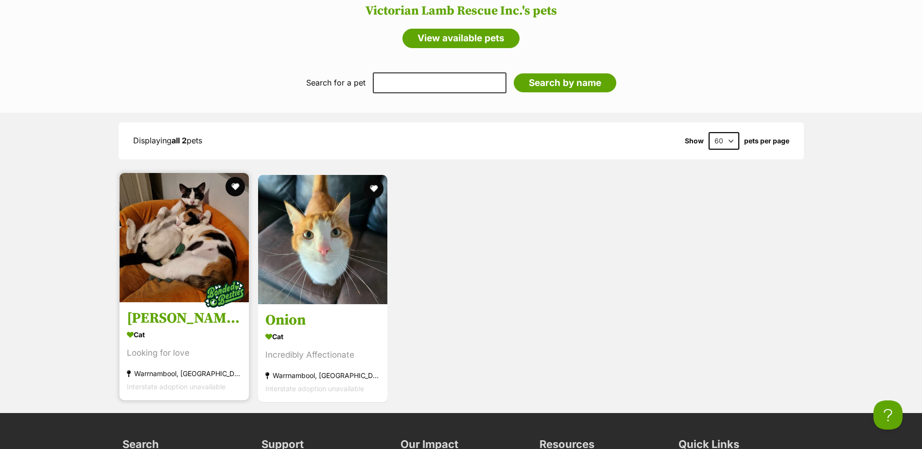
click at [225, 278] on img at bounding box center [224, 294] width 49 height 49
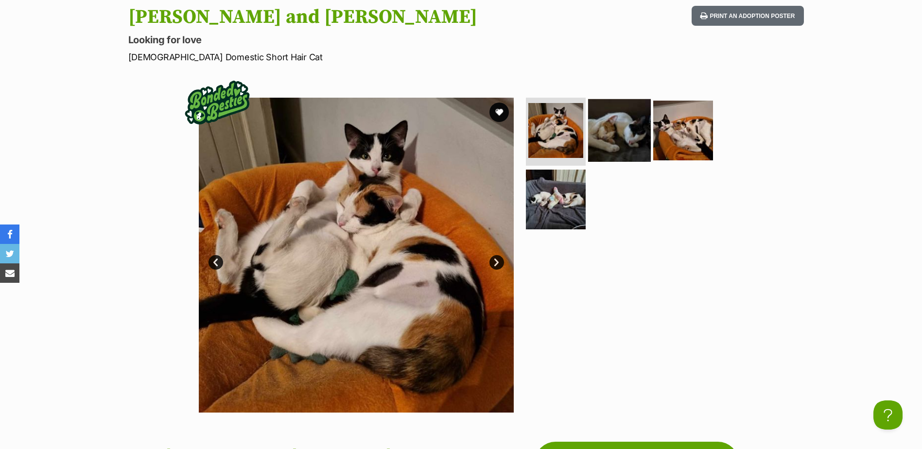
click at [609, 116] on img at bounding box center [619, 130] width 63 height 63
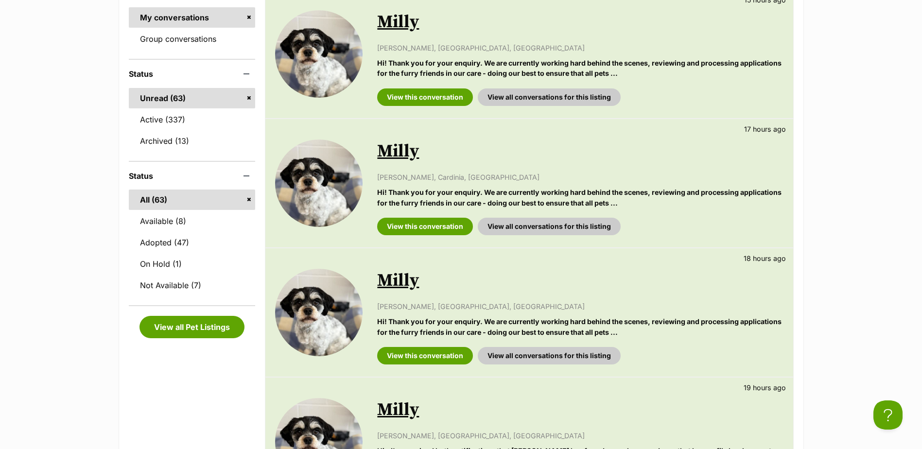
scroll to position [146, 0]
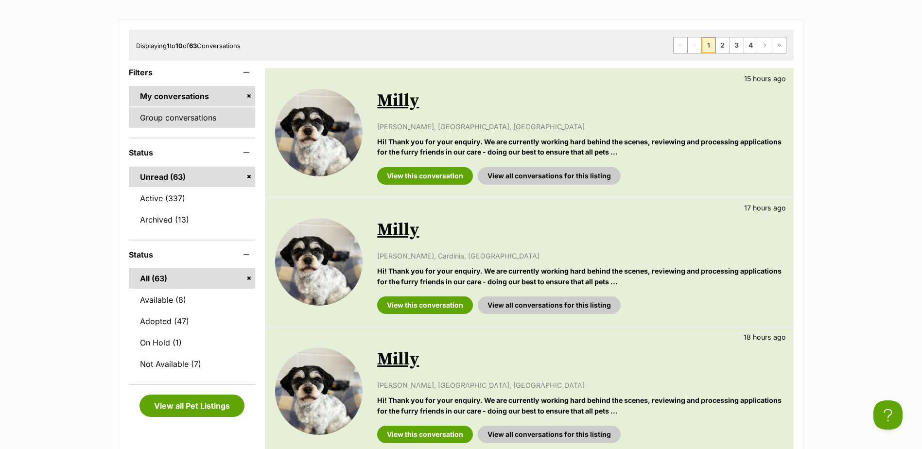
click at [204, 116] on link "Group conversations" at bounding box center [192, 117] width 127 height 20
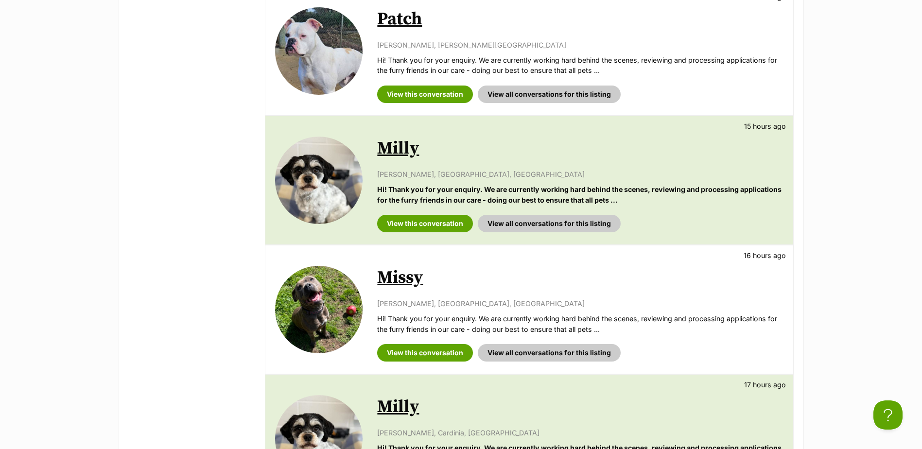
scroll to position [826, 0]
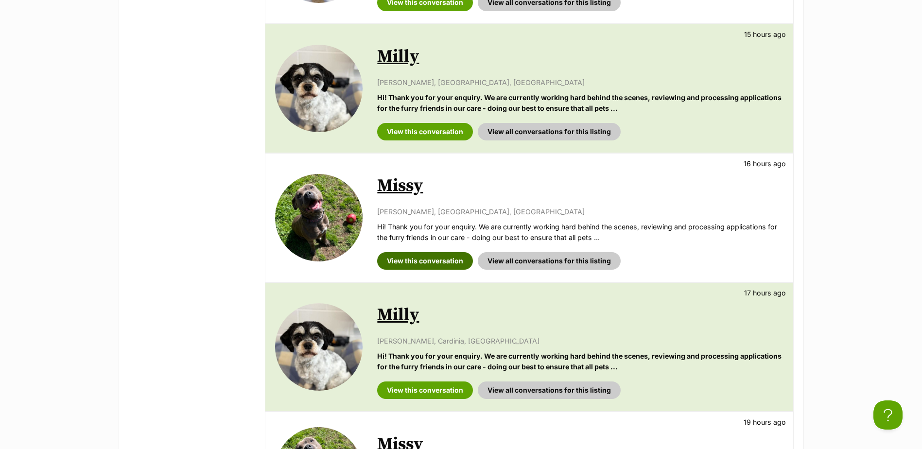
click at [414, 265] on link "View this conversation" at bounding box center [425, 260] width 96 height 17
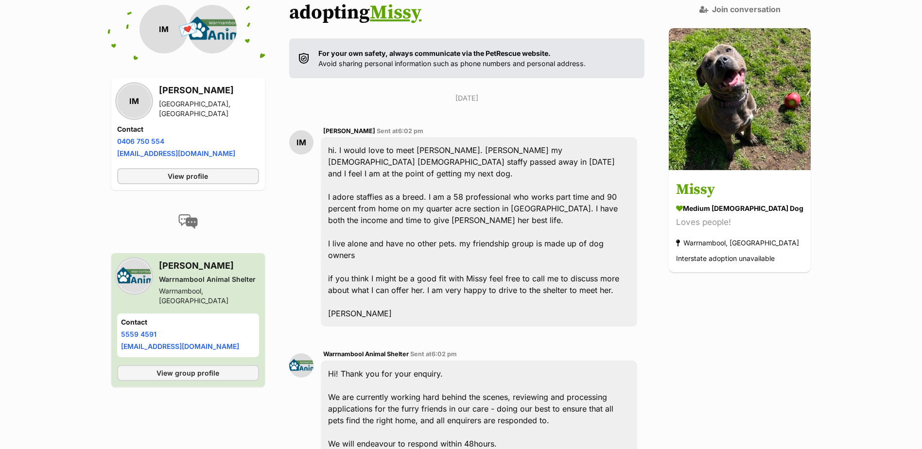
scroll to position [171, 0]
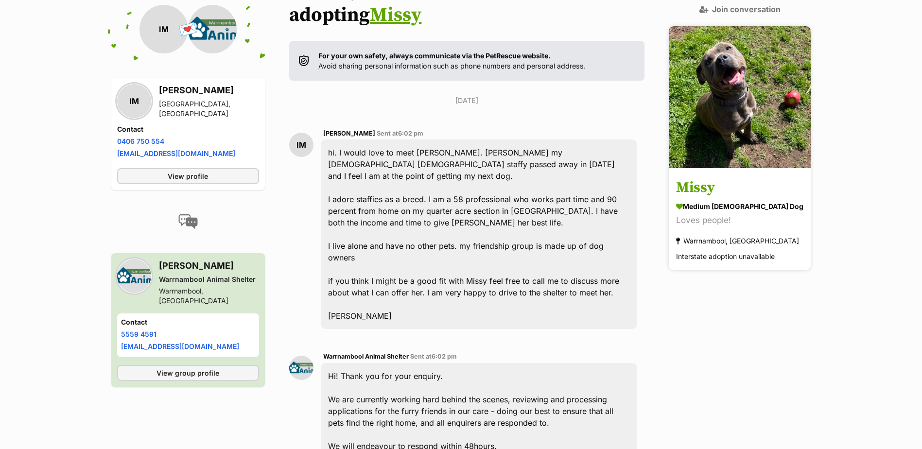
click at [725, 177] on h3 "Missy" at bounding box center [739, 188] width 127 height 22
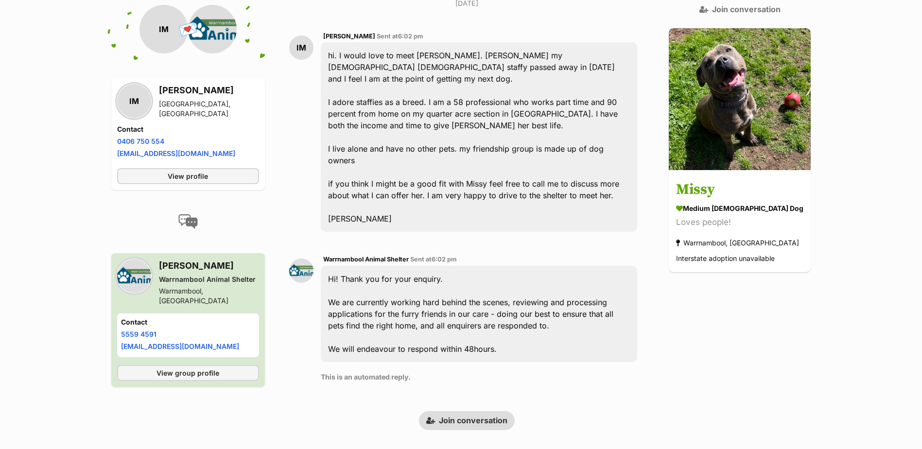
scroll to position [73, 0]
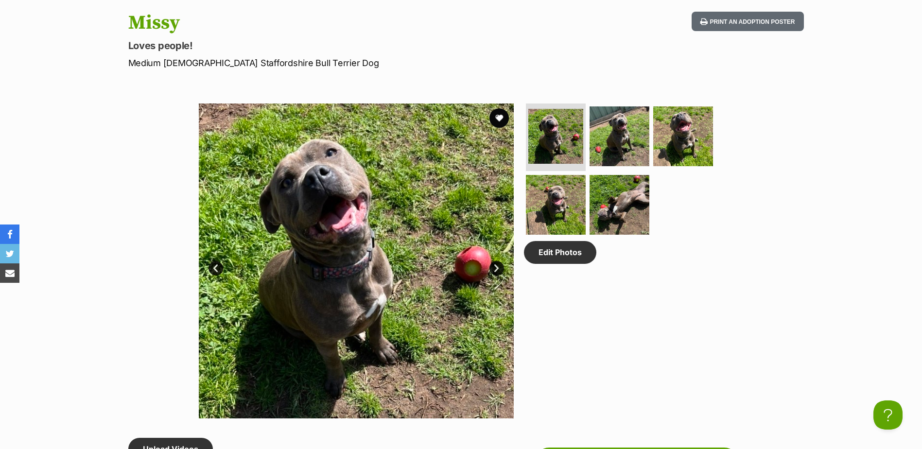
scroll to position [437, 0]
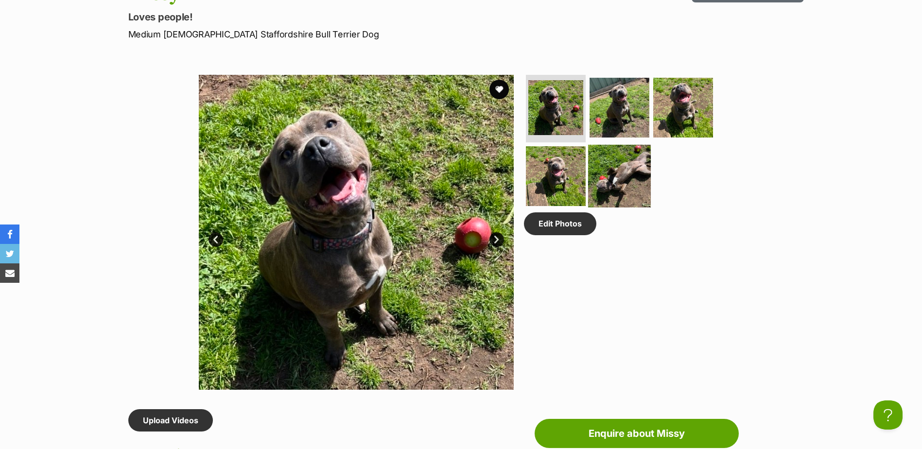
click at [620, 162] on img at bounding box center [619, 176] width 63 height 63
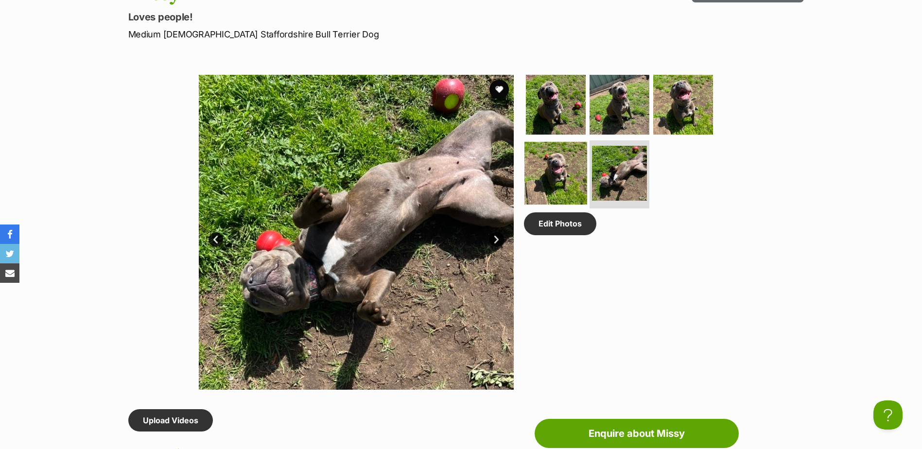
scroll to position [0, 0]
click at [565, 175] on img at bounding box center [555, 173] width 63 height 63
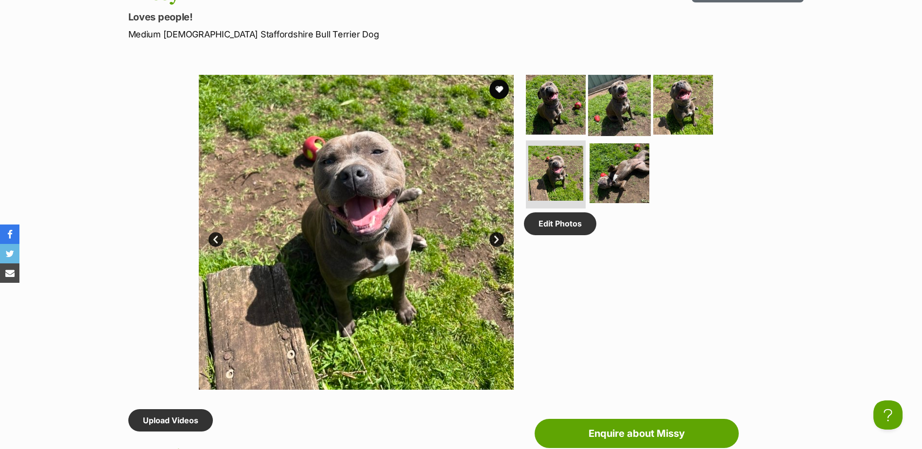
click at [630, 101] on img at bounding box center [619, 104] width 63 height 63
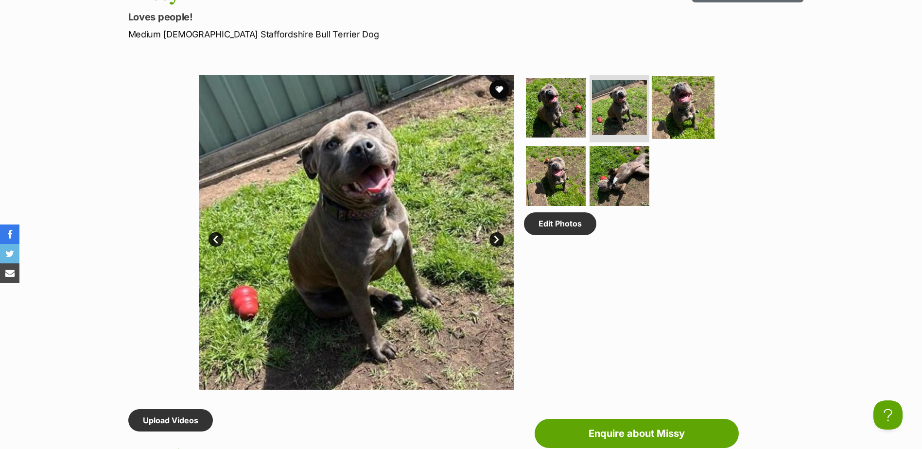
click at [681, 101] on img at bounding box center [683, 107] width 63 height 63
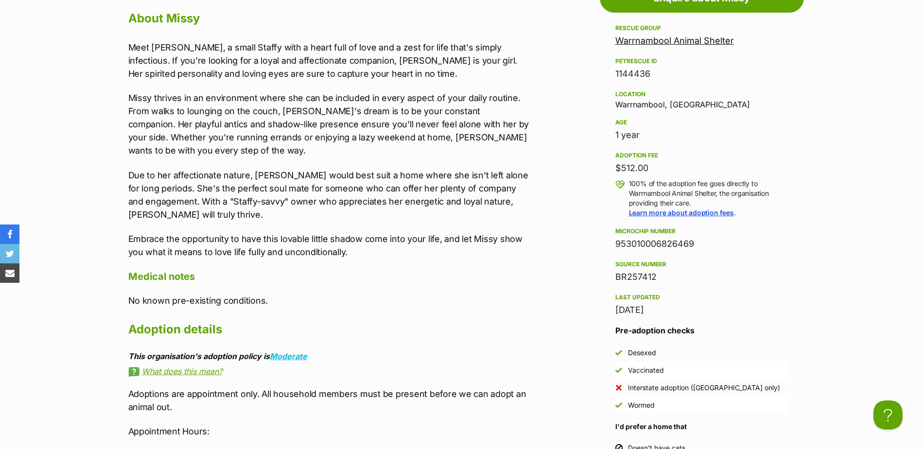
scroll to position [875, 0]
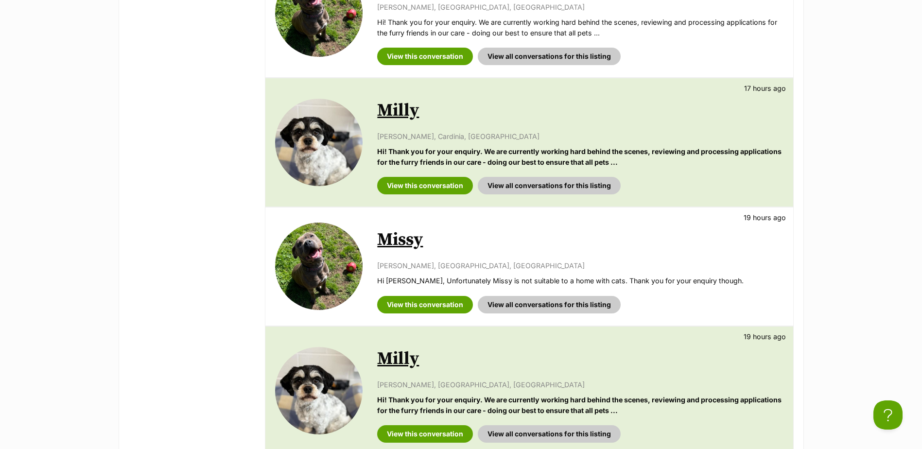
scroll to position [1082, 0]
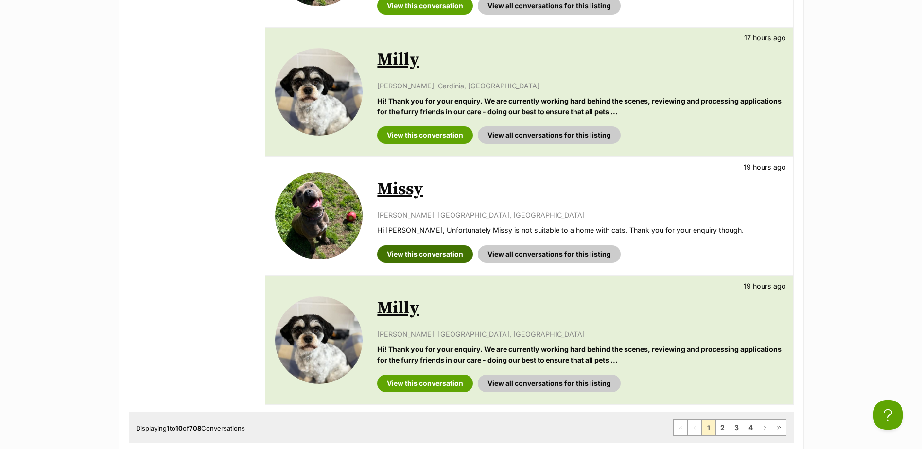
click at [428, 248] on link "View this conversation" at bounding box center [425, 253] width 96 height 17
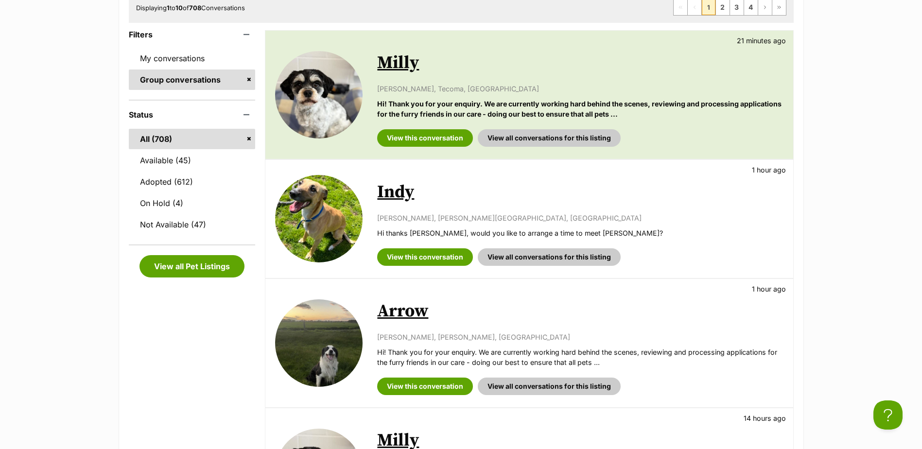
scroll to position [109, 0]
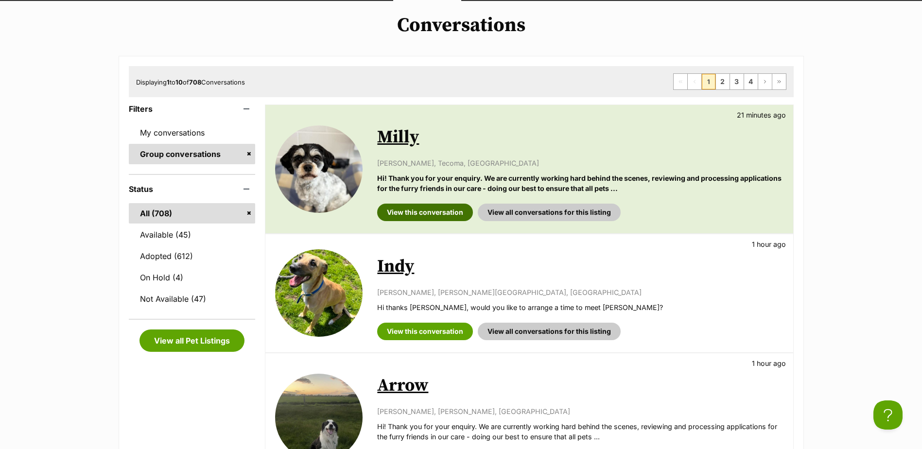
click at [446, 206] on link "View this conversation" at bounding box center [425, 212] width 96 height 17
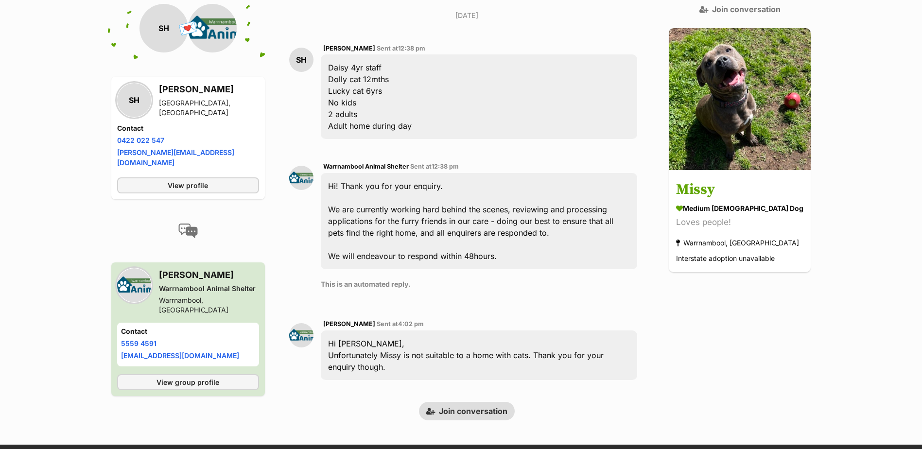
scroll to position [209, 0]
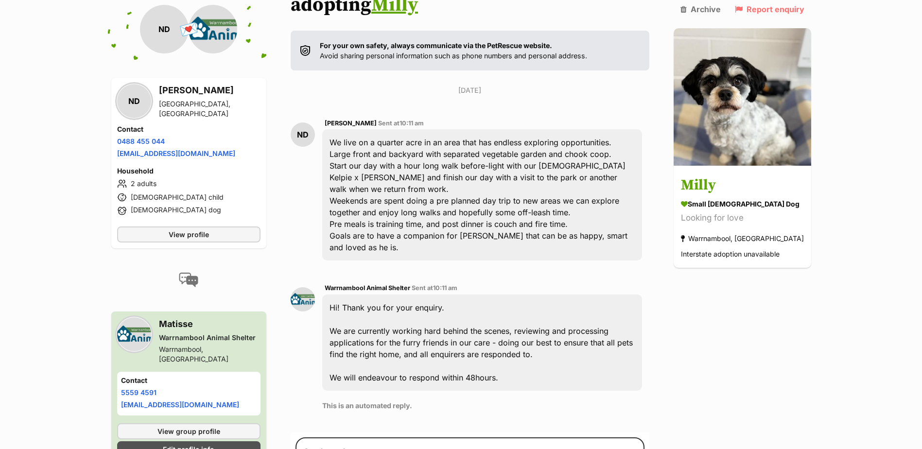
scroll to position [124, 0]
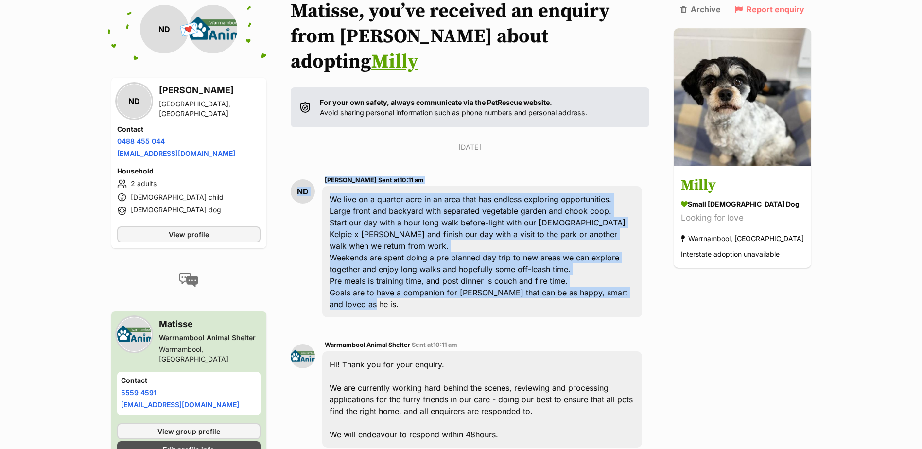
drag, startPoint x: 384, startPoint y: 274, endPoint x: 291, endPoint y: 169, distance: 140.2
click at [291, 169] on div "Back to all conversations 💌 Conversation participant details ND ND Nick Doyle T…" at bounding box center [461, 307] width 715 height 616
click at [435, 274] on div "We live on a quarter acre in an area that has endless exploring opportunities. …" at bounding box center [481, 251] width 319 height 131
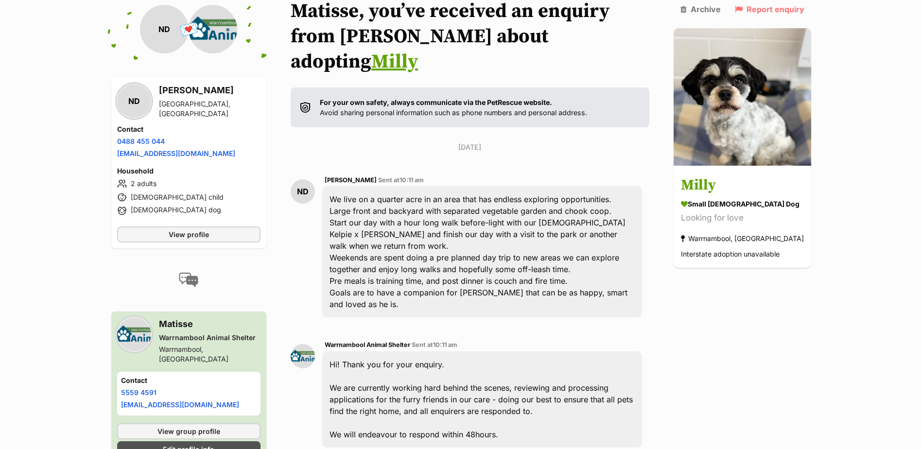
click at [699, 293] on div "Back to all conversations 💌 Conversation participant details ND ND Nick Doyle T…" at bounding box center [461, 307] width 715 height 616
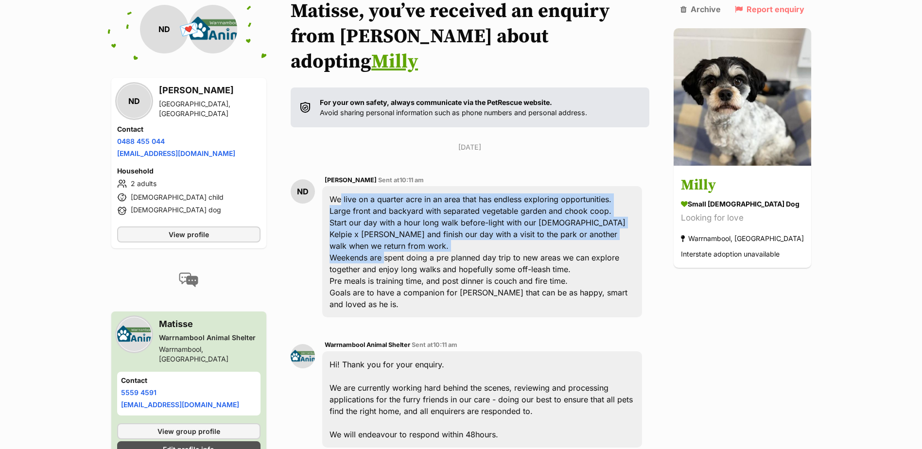
drag, startPoint x: 344, startPoint y: 172, endPoint x: 388, endPoint y: 221, distance: 66.1
click at [388, 221] on div "We live on a quarter acre in an area that has endless exploring opportunities. …" at bounding box center [481, 251] width 319 height 131
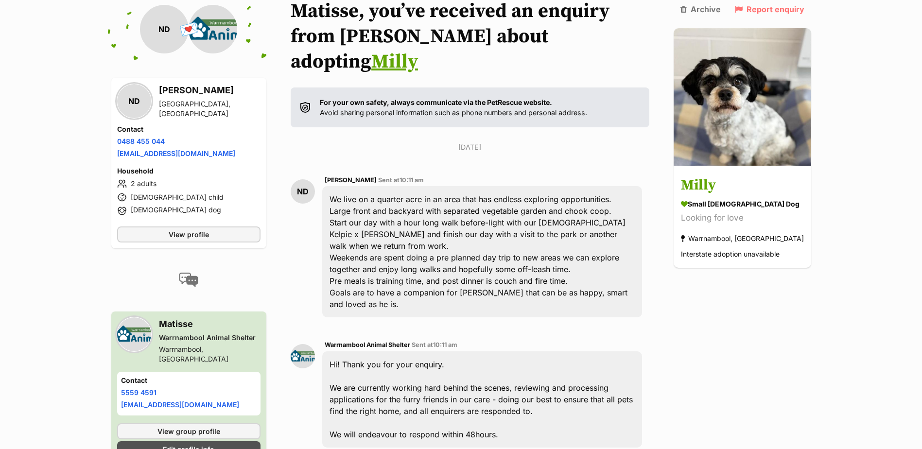
drag, startPoint x: 388, startPoint y: 221, endPoint x: 448, endPoint y: 261, distance: 72.0
click at [448, 261] on div "We live on a quarter acre in an area that has endless exploring opportunities. …" at bounding box center [481, 251] width 319 height 131
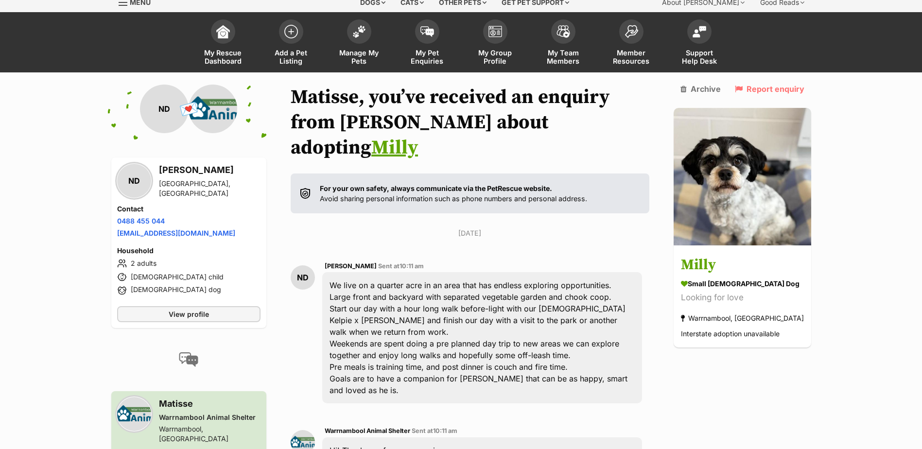
scroll to position [0, 0]
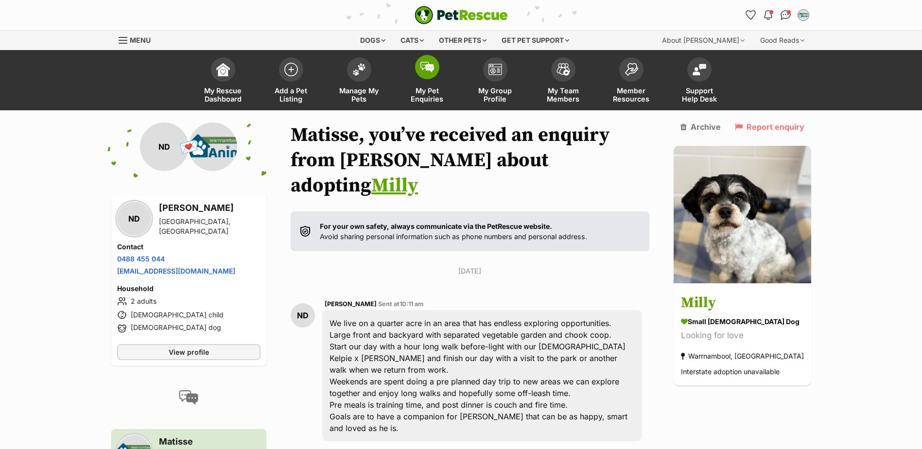
drag, startPoint x: 422, startPoint y: 66, endPoint x: 418, endPoint y: 76, distance: 11.6
click at [423, 66] on img at bounding box center [427, 67] width 14 height 11
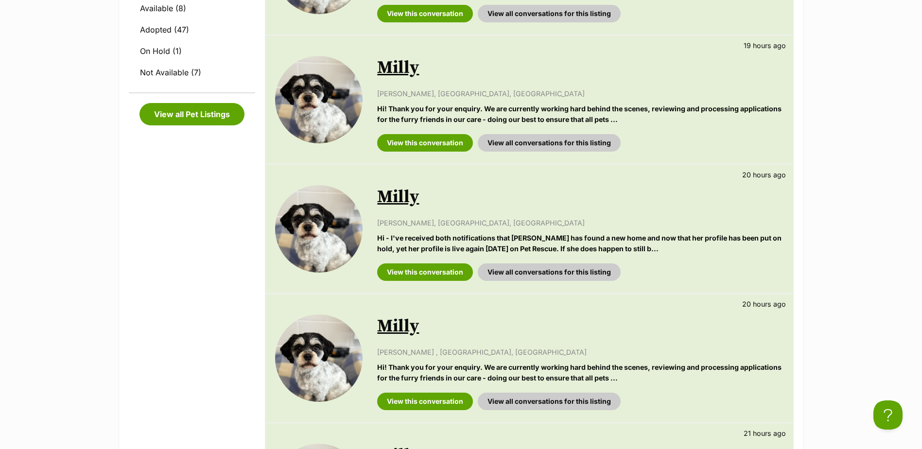
scroll to position [194, 0]
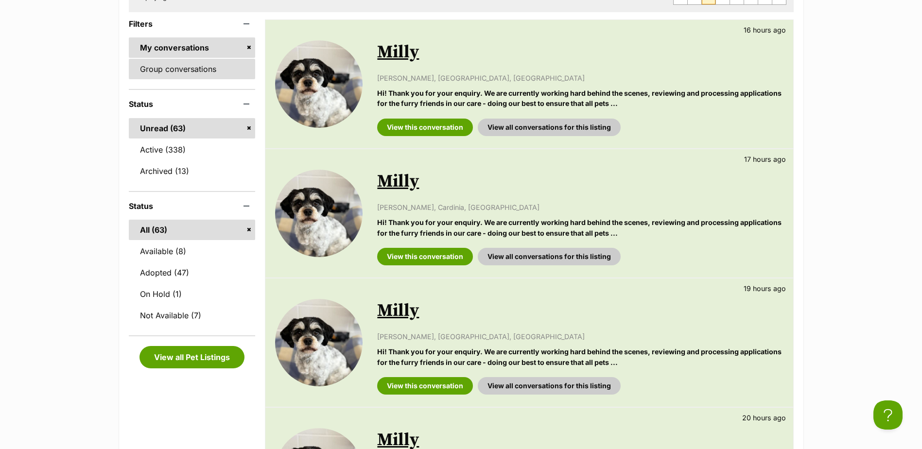
click at [176, 62] on link "Group conversations" at bounding box center [192, 69] width 127 height 20
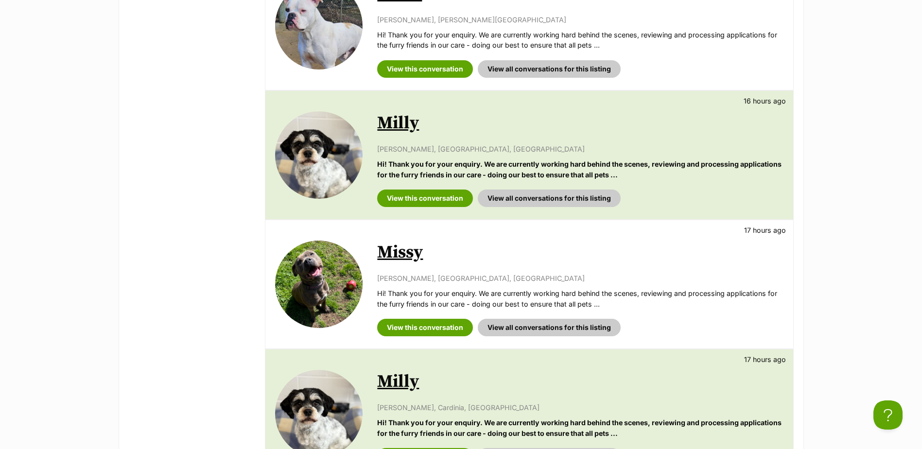
scroll to position [778, 0]
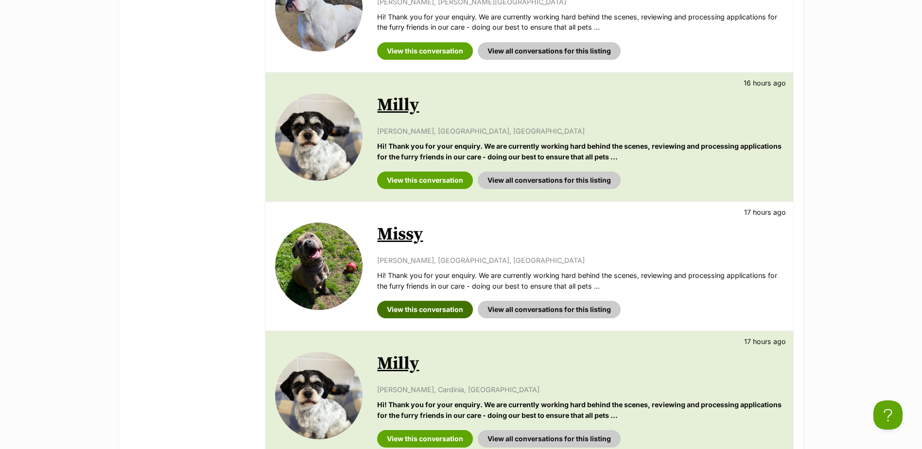
click at [426, 314] on link "View this conversation" at bounding box center [425, 309] width 96 height 17
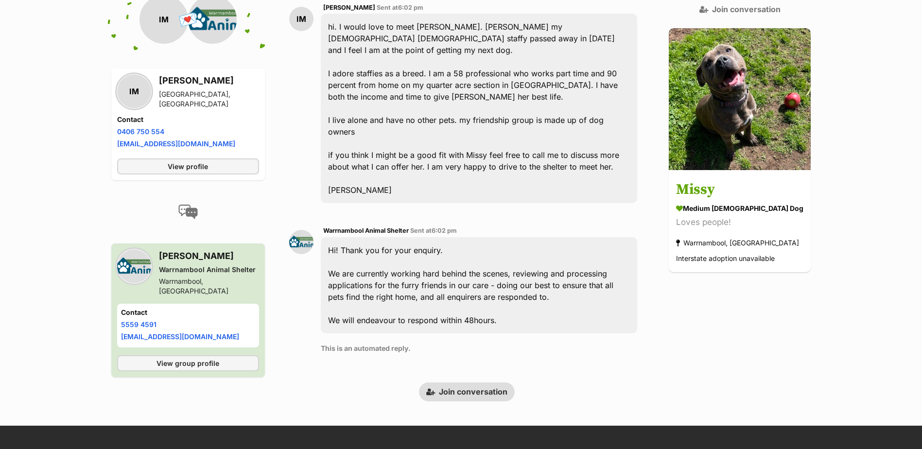
scroll to position [316, 0]
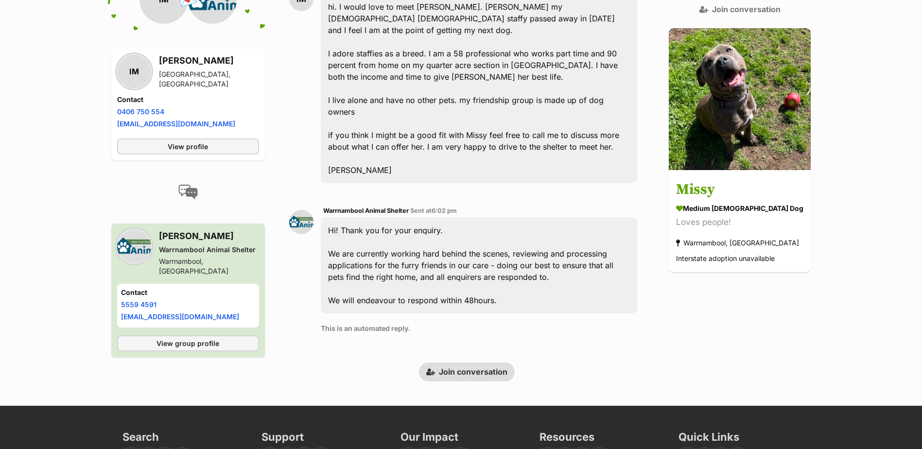
click at [474, 363] on link "Join conversation" at bounding box center [467, 372] width 96 height 18
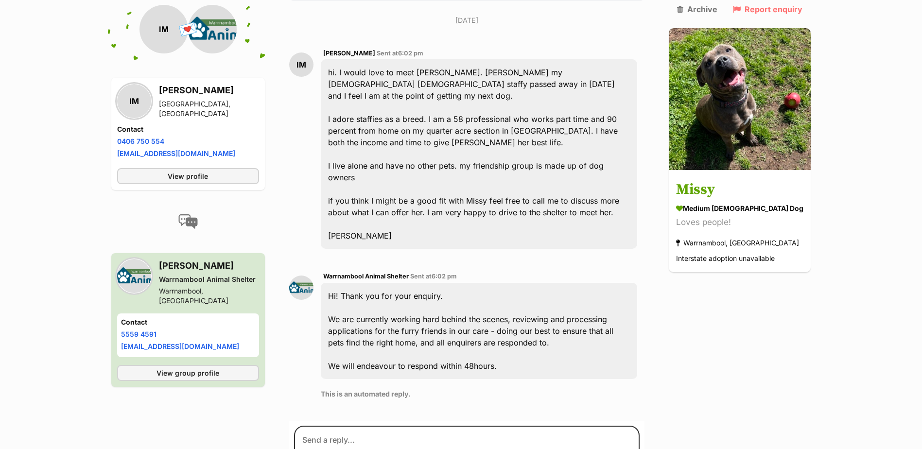
scroll to position [268, 0]
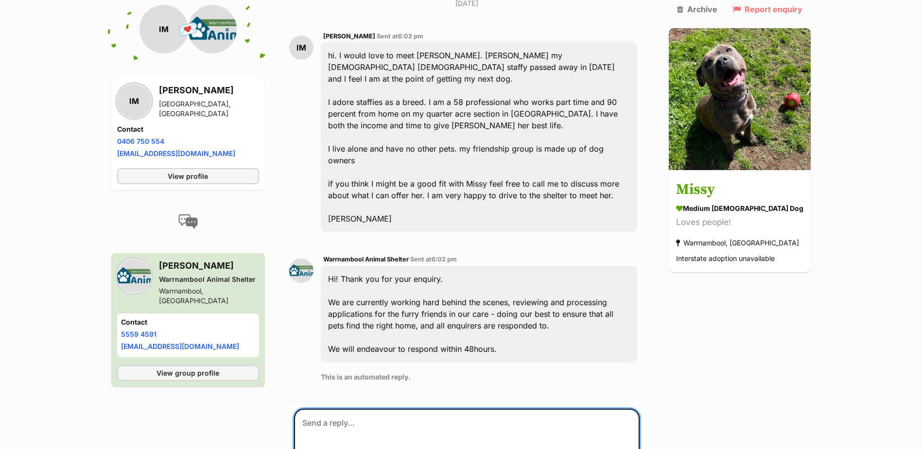
click at [424, 409] on textarea at bounding box center [467, 438] width 346 height 58
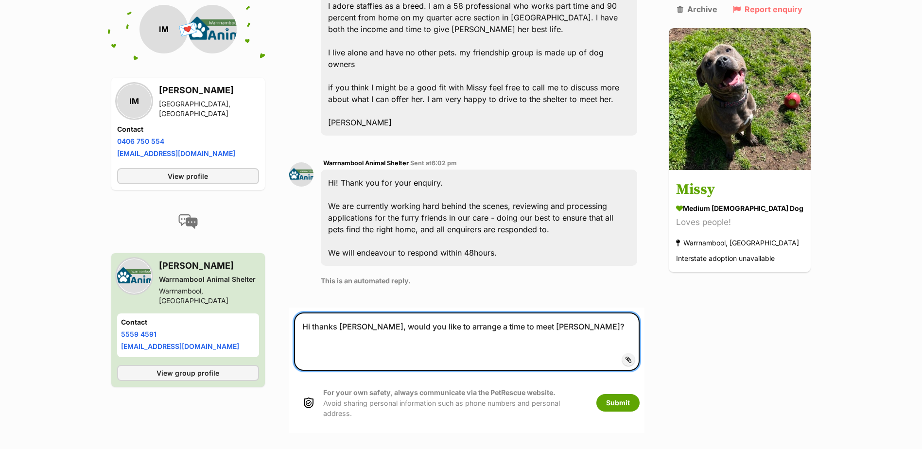
scroll to position [365, 0]
type textarea "Hi thanks [PERSON_NAME], would you like to arrange a time to meet [PERSON_NAME]?"
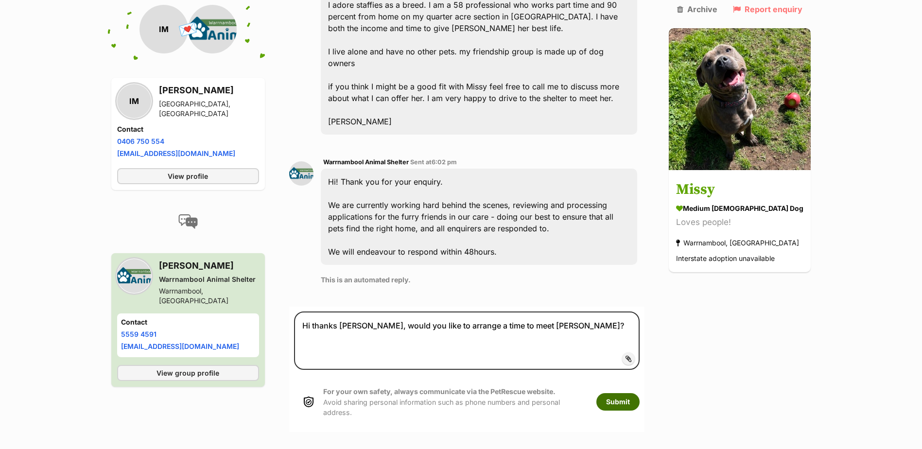
click at [640, 393] on button "Submit" at bounding box center [617, 401] width 43 height 17
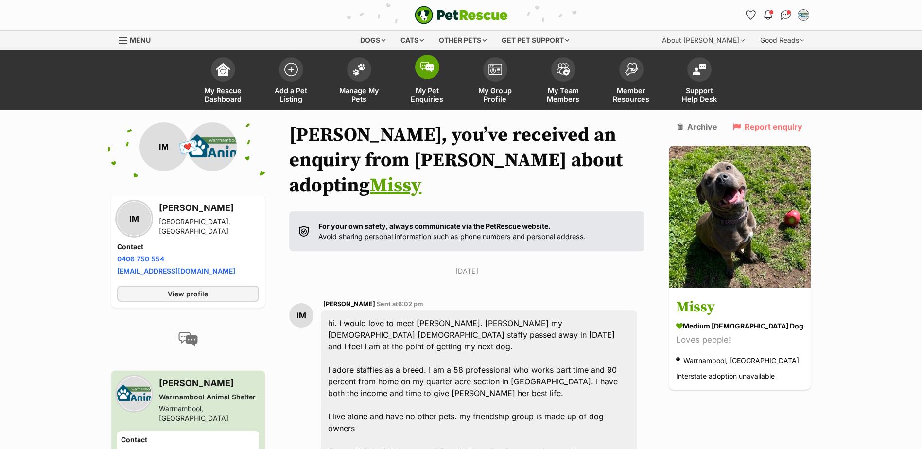
click at [434, 99] on span "My Pet Enquiries" at bounding box center [427, 95] width 44 height 17
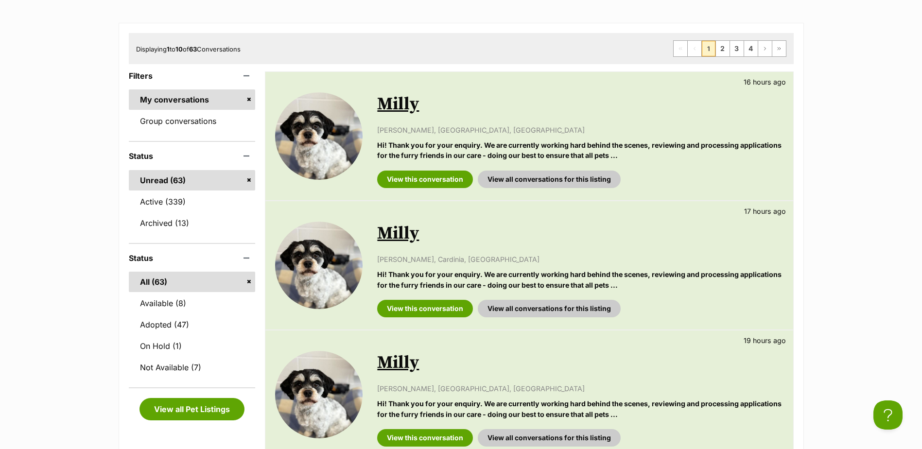
scroll to position [194, 0]
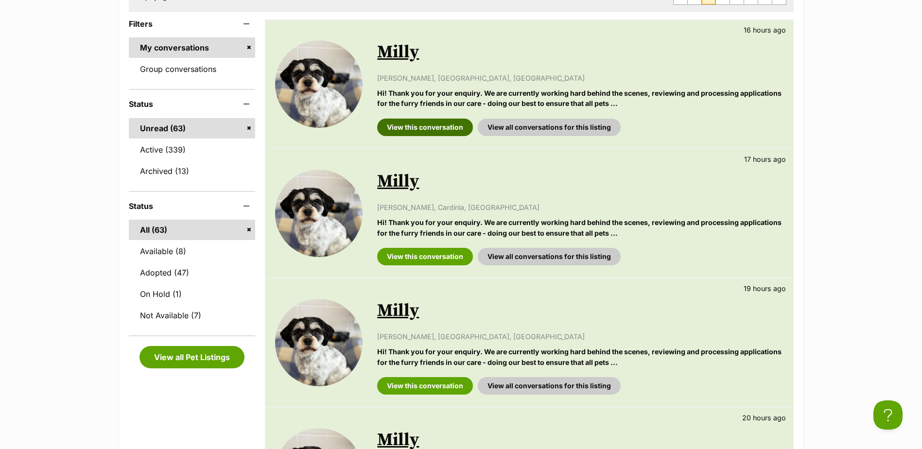
click at [420, 130] on link "View this conversation" at bounding box center [425, 127] width 96 height 17
click at [418, 254] on link "View this conversation" at bounding box center [425, 256] width 96 height 17
drag, startPoint x: 437, startPoint y: 383, endPoint x: 438, endPoint y: 355, distance: 27.7
click at [437, 382] on link "View this conversation" at bounding box center [425, 385] width 96 height 17
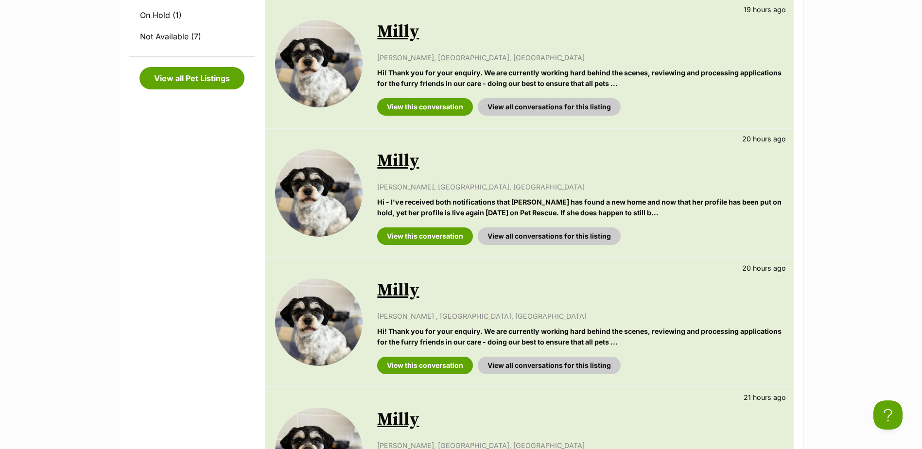
scroll to position [486, 0]
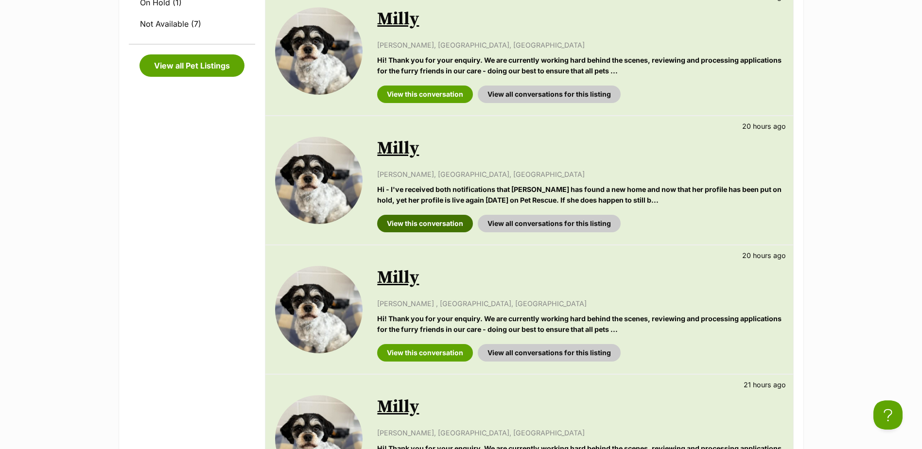
click at [428, 219] on link "View this conversation" at bounding box center [425, 223] width 96 height 17
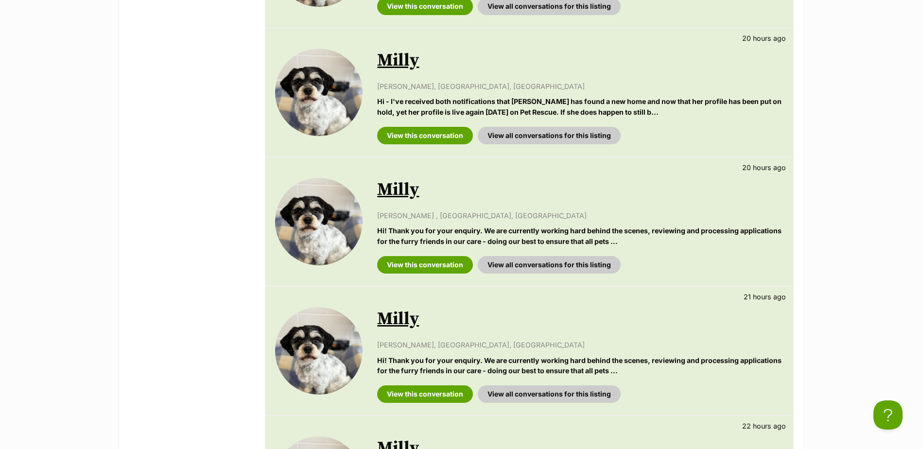
scroll to position [583, 0]
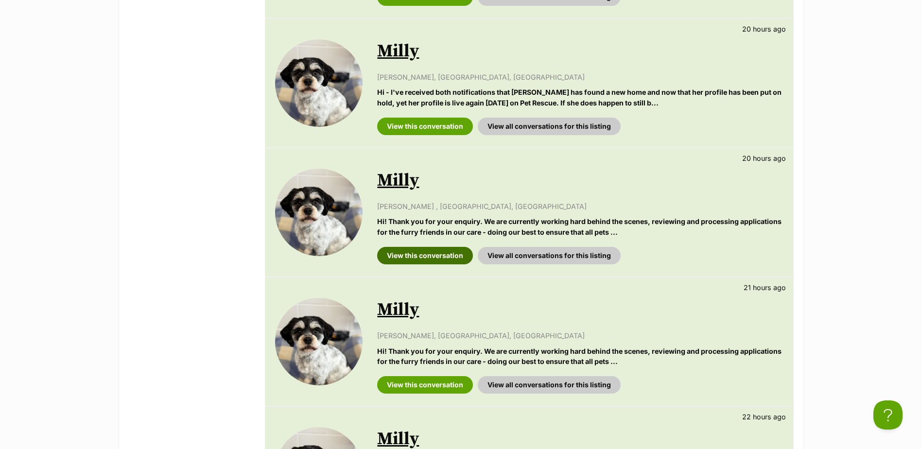
click at [456, 252] on link "View this conversation" at bounding box center [425, 255] width 96 height 17
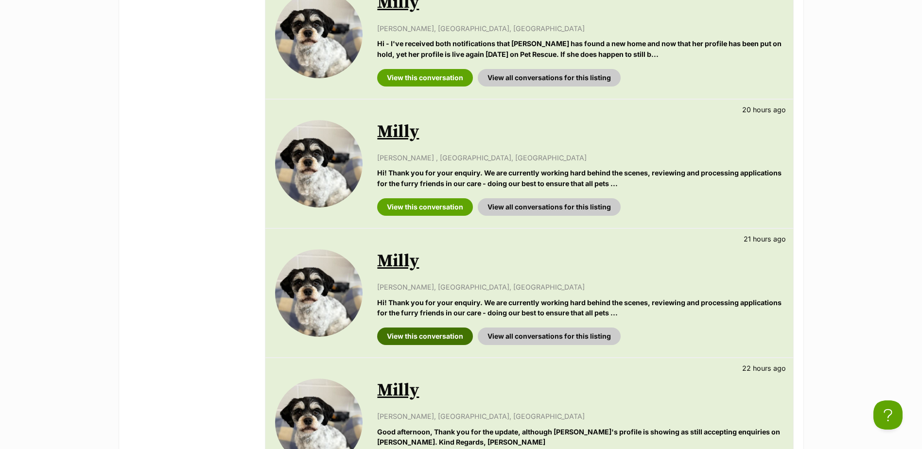
click at [399, 336] on link "View this conversation" at bounding box center [425, 336] width 96 height 17
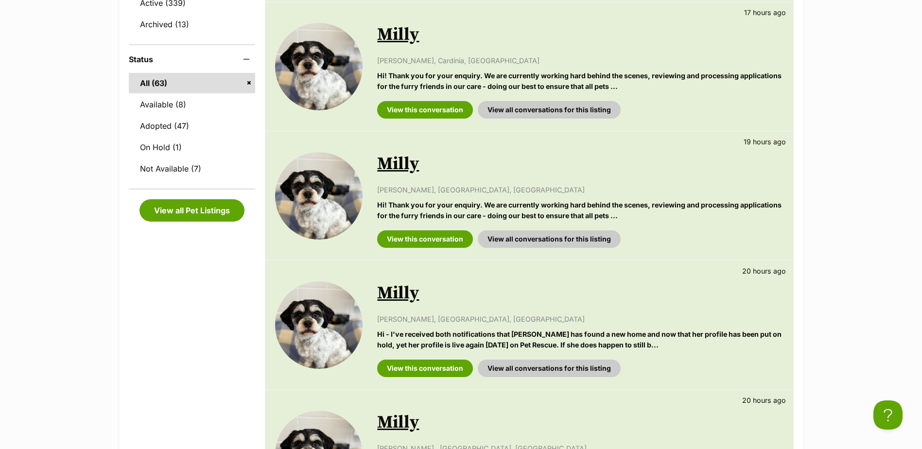
scroll to position [340, 0]
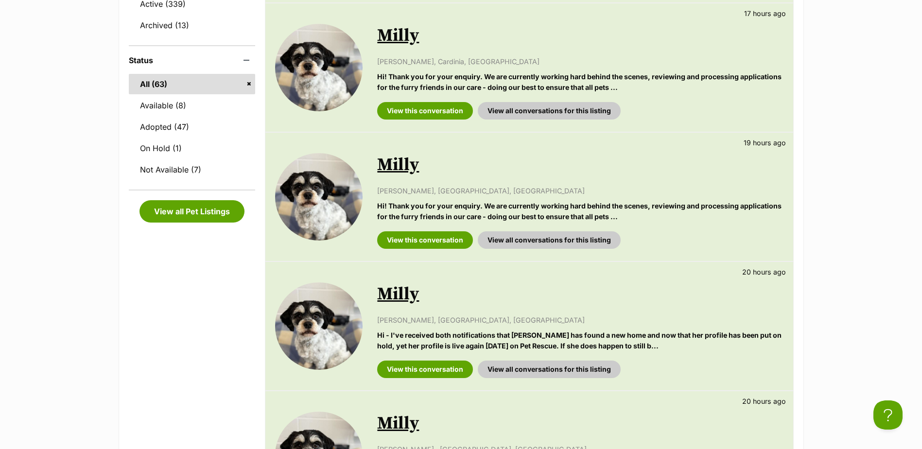
click at [399, 34] on link "Milly" at bounding box center [398, 36] width 42 height 22
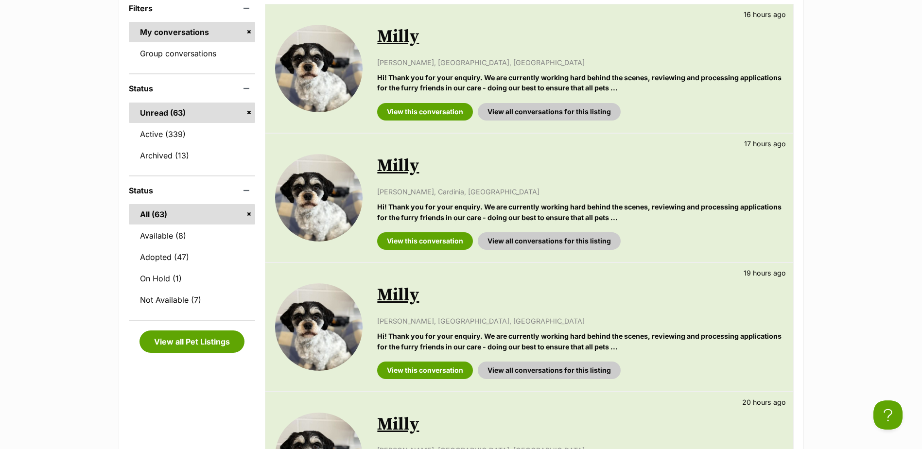
scroll to position [194, 0]
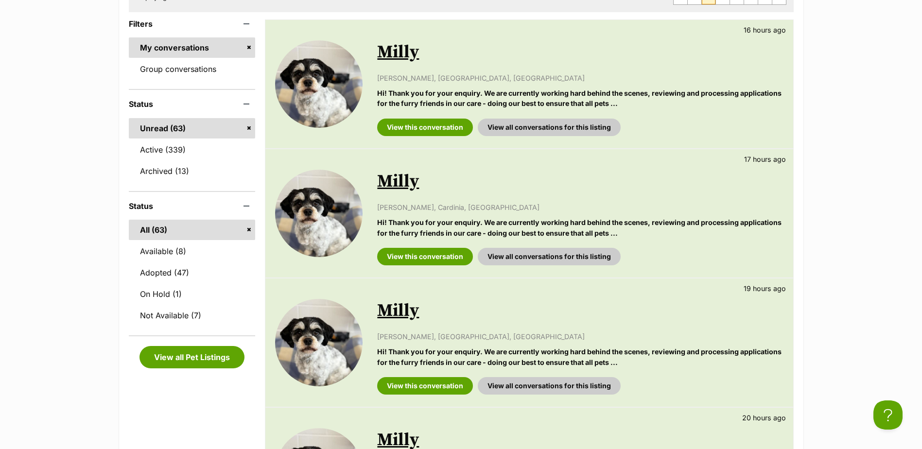
click at [439, 117] on div "View this conversation View all conversations for this listing" at bounding box center [580, 123] width 406 height 25
click at [442, 122] on link "View this conversation" at bounding box center [425, 127] width 96 height 17
click at [436, 374] on div "View this conversation View all conversations for this listing" at bounding box center [580, 382] width 406 height 25
click at [433, 380] on link "View this conversation" at bounding box center [425, 385] width 96 height 17
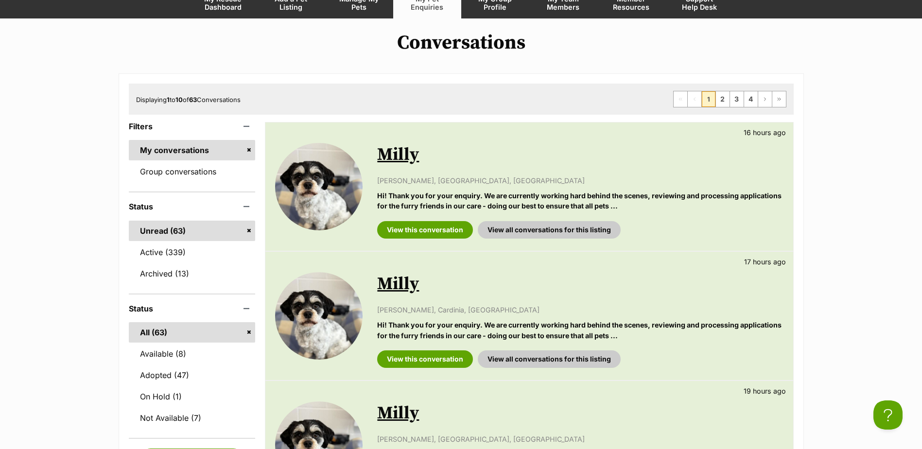
scroll to position [0, 0]
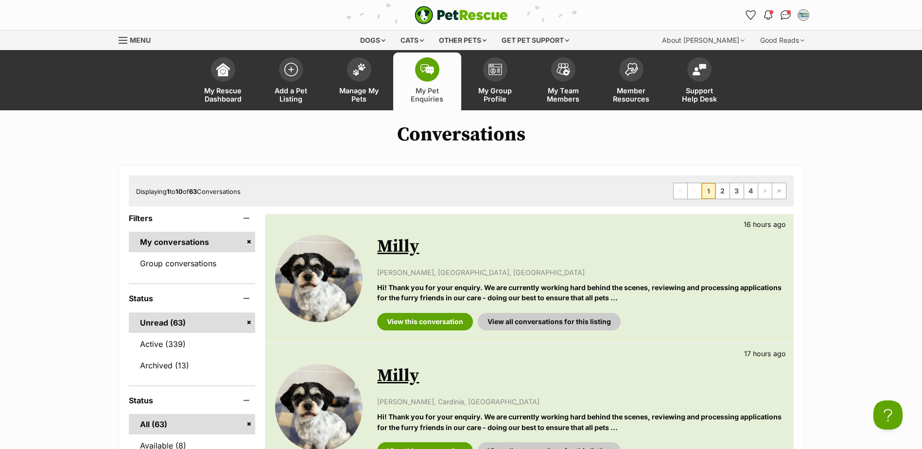
click at [426, 75] on span at bounding box center [427, 69] width 24 height 24
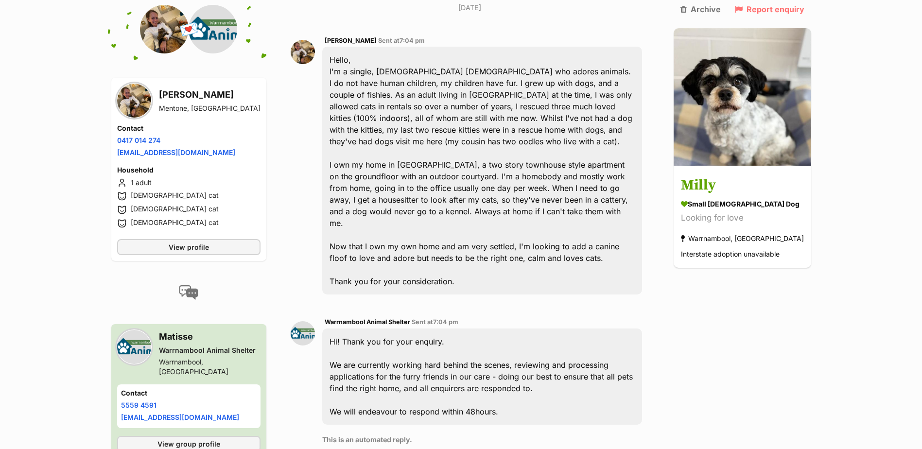
scroll to position [241, 0]
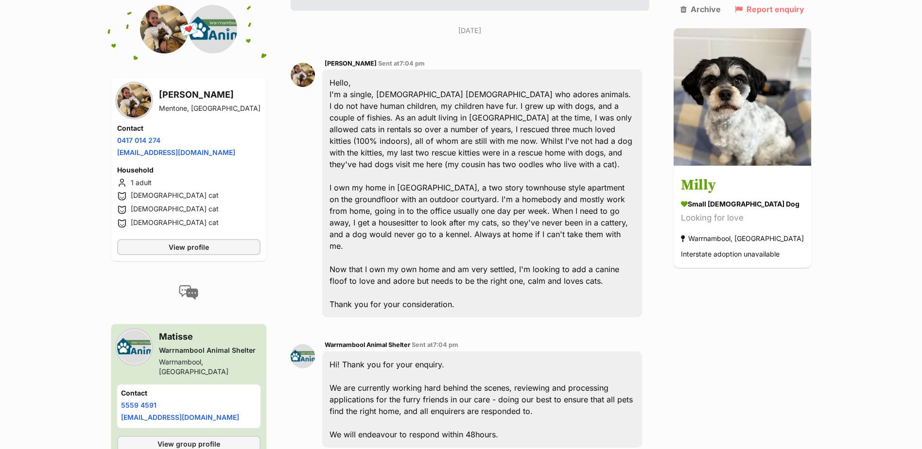
drag, startPoint x: 63, startPoint y: 2, endPoint x: 73, endPoint y: 108, distance: 106.5
click at [81, 155] on main "Back to all conversations 💌 Conversation participant details Sara Draper Menton…" at bounding box center [461, 248] width 922 height 733
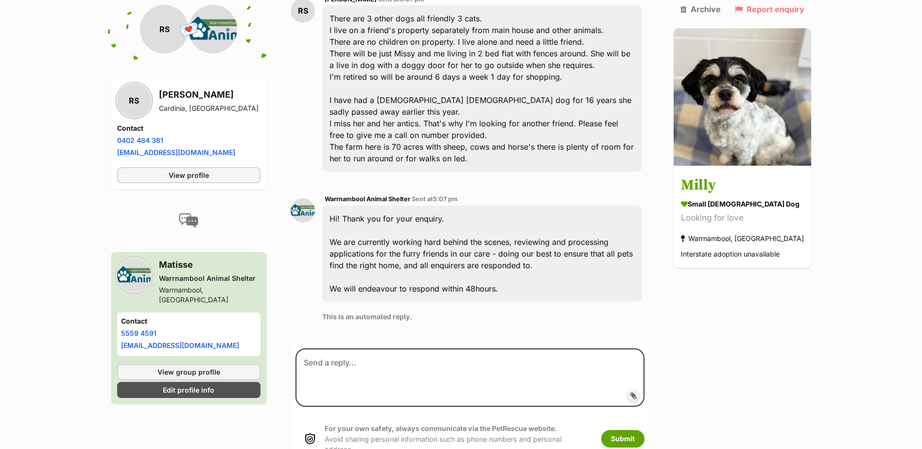
scroll to position [208, 0]
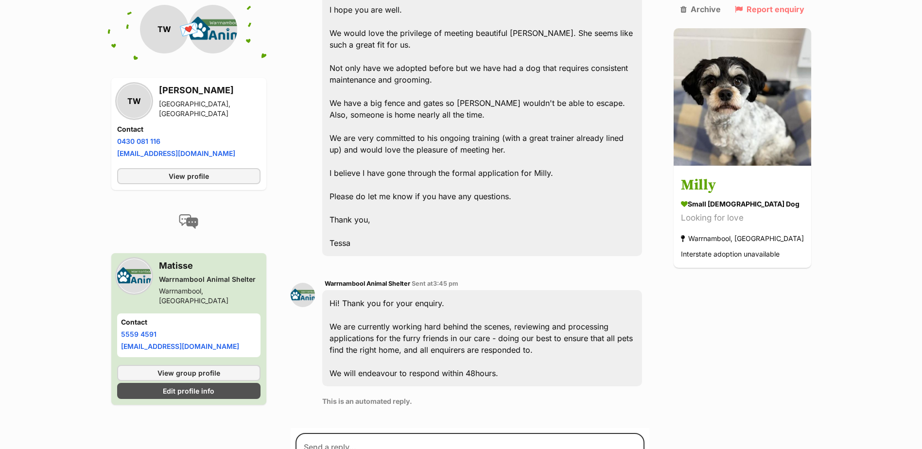
scroll to position [287, 0]
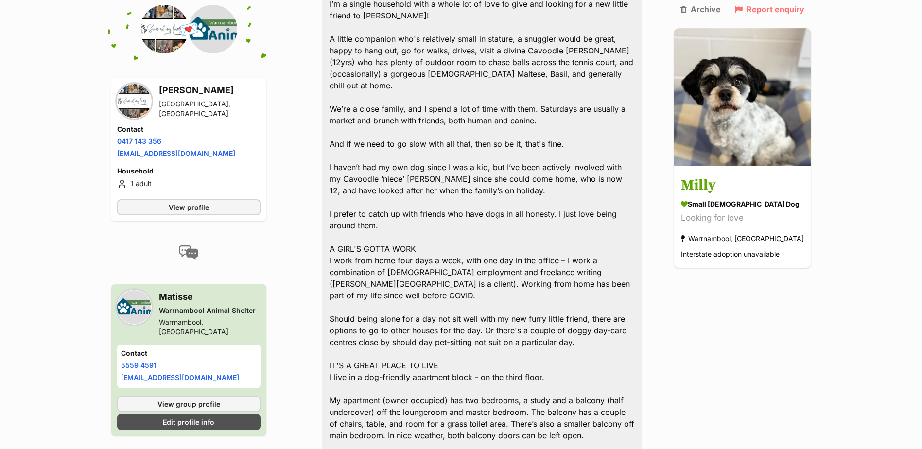
scroll to position [340, 0]
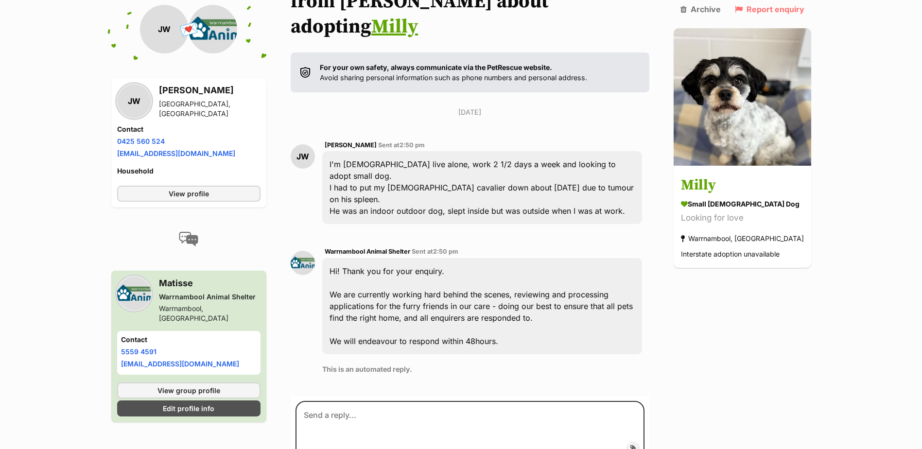
scroll to position [155, 0]
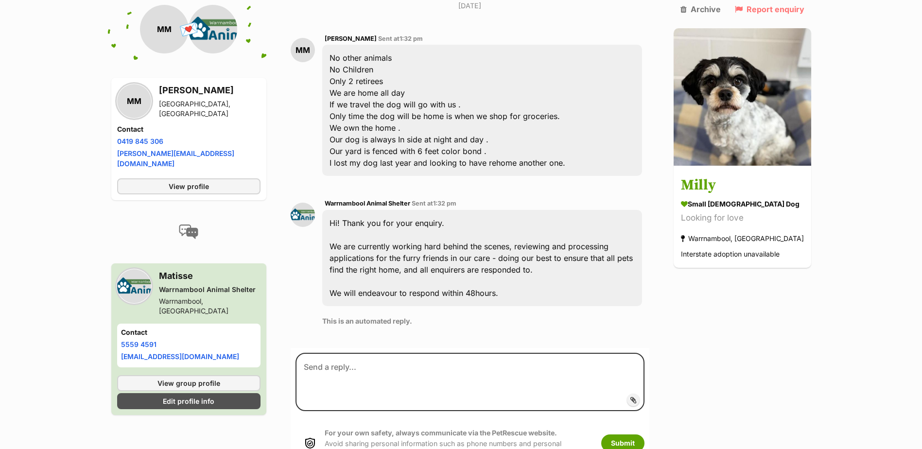
scroll to position [281, 0]
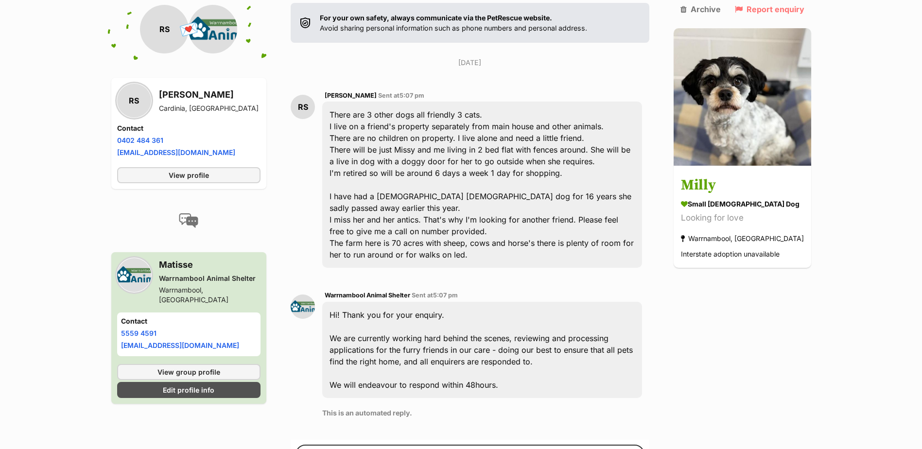
scroll to position [208, 0]
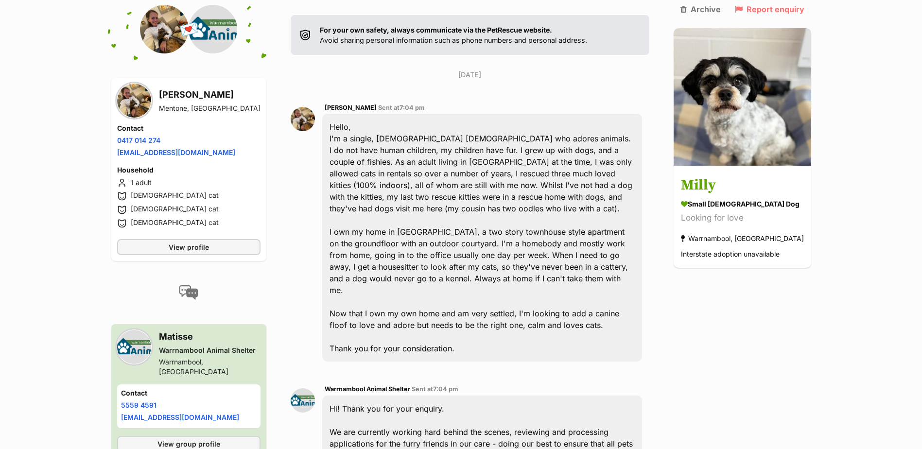
scroll to position [192, 0]
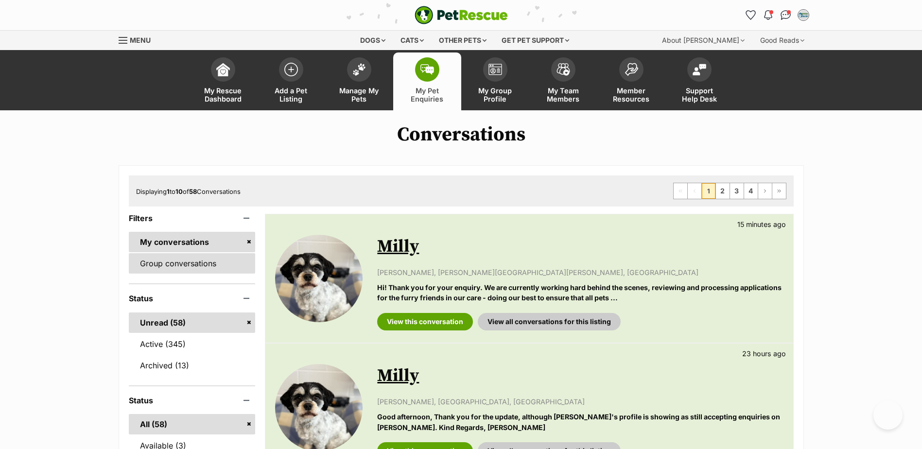
click at [230, 254] on link "Group conversations" at bounding box center [192, 263] width 127 height 20
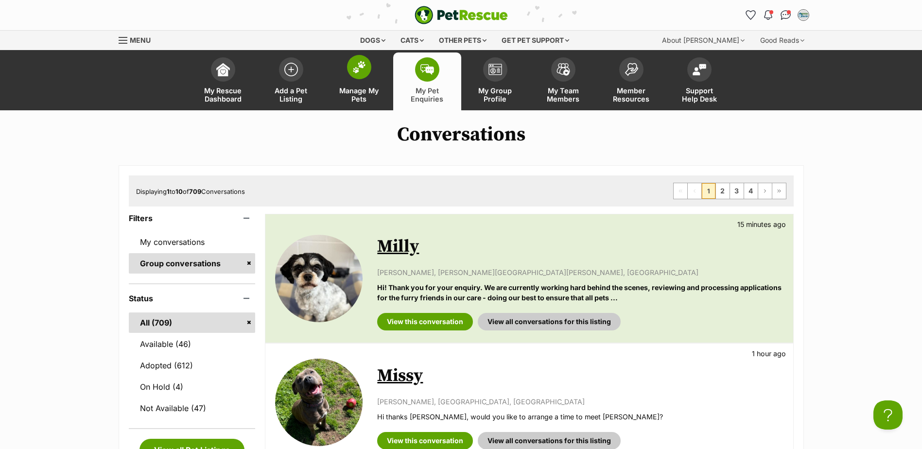
click at [354, 88] on span "Manage My Pets" at bounding box center [359, 95] width 44 height 17
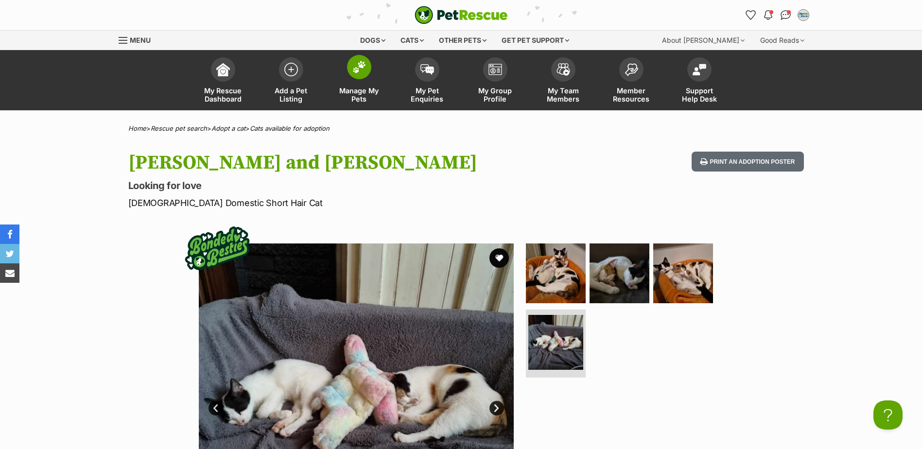
click at [370, 78] on link "Manage My Pets" at bounding box center [359, 81] width 68 height 58
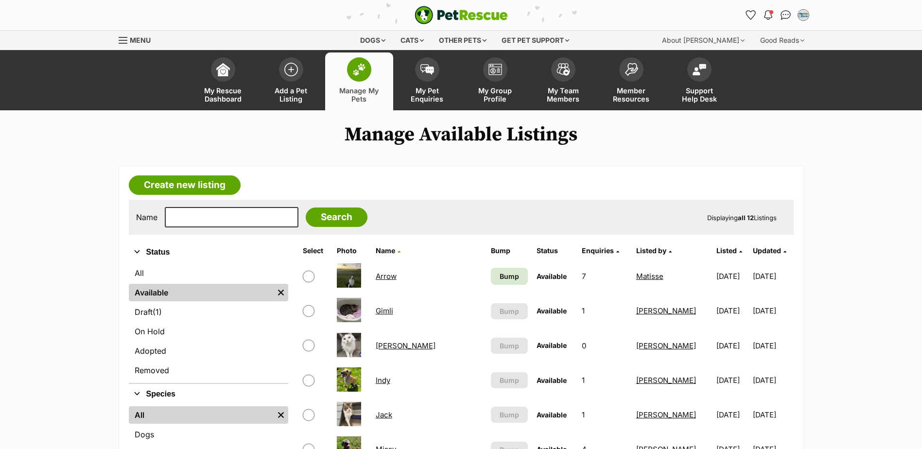
click at [213, 76] on link "My Rescue Dashboard" at bounding box center [223, 81] width 68 height 58
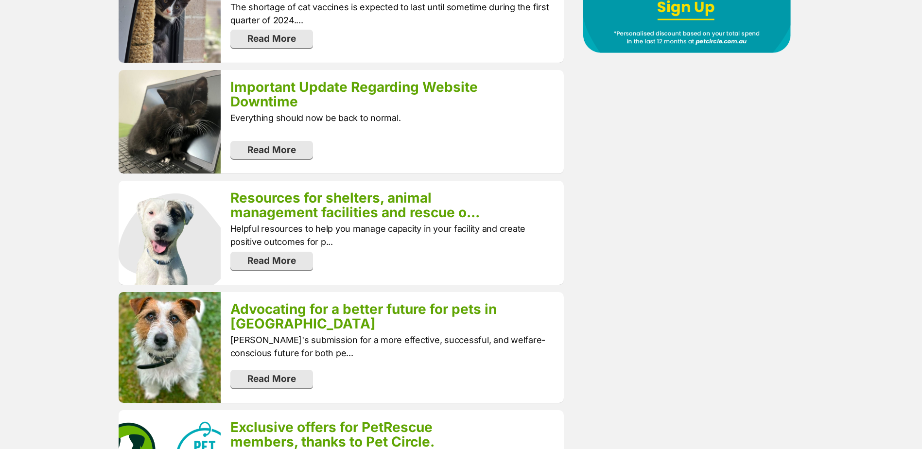
scroll to position [972, 0]
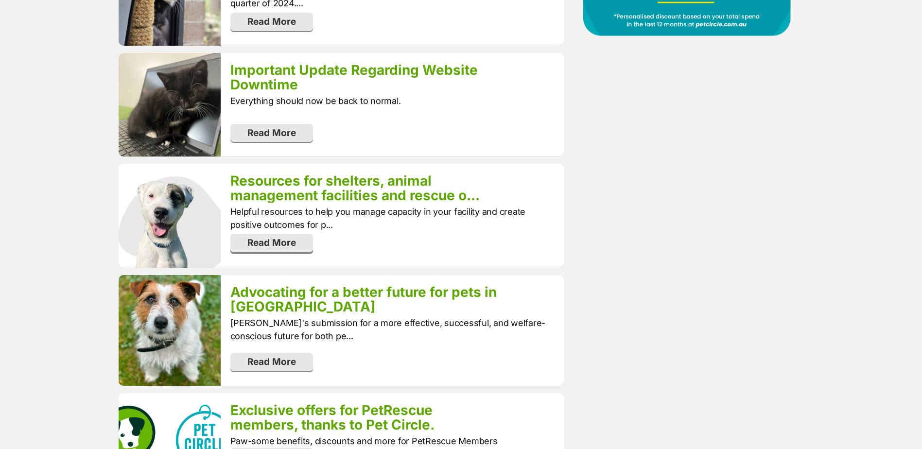
click at [240, 234] on link "Read More" at bounding box center [271, 243] width 83 height 18
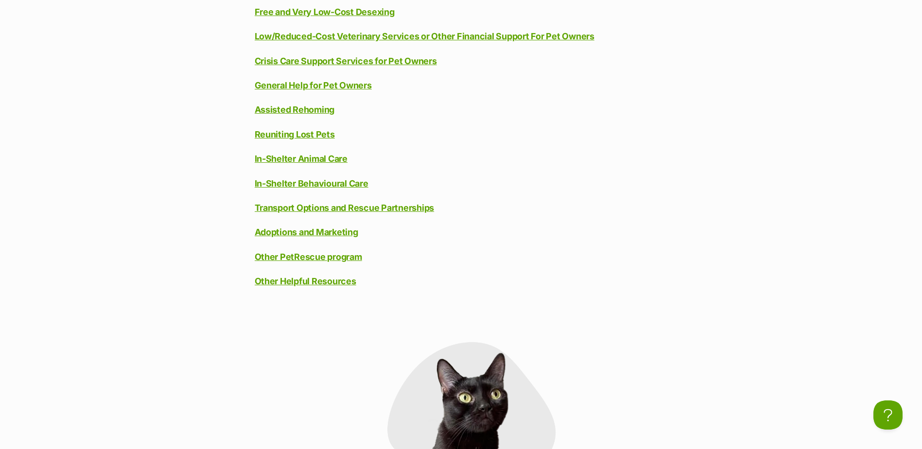
scroll to position [632, 0]
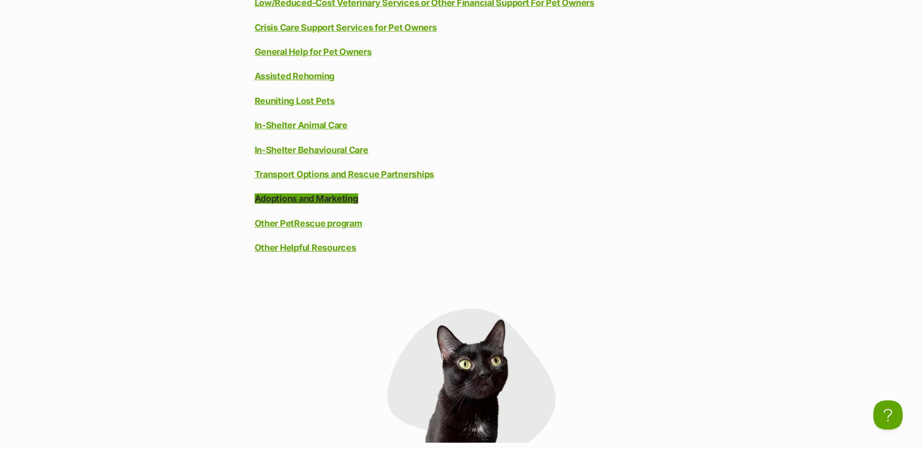
click at [288, 195] on link "Adoptions and Marketing" at bounding box center [307, 198] width 104 height 10
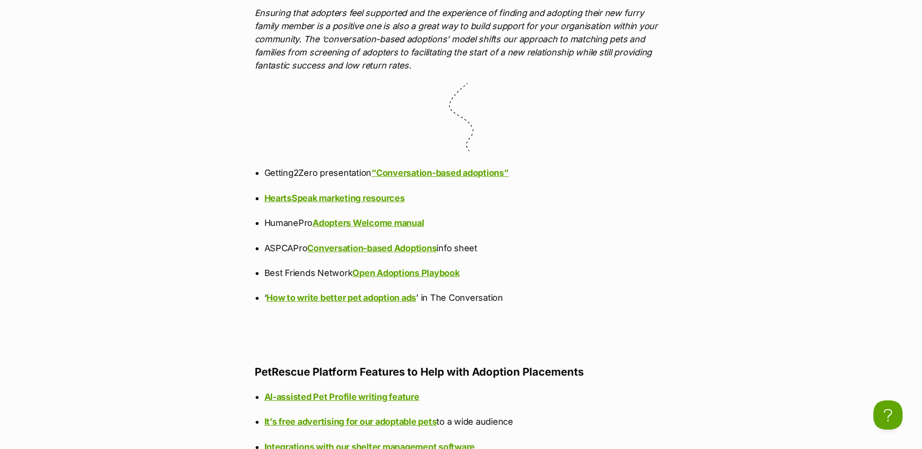
scroll to position [8001, 0]
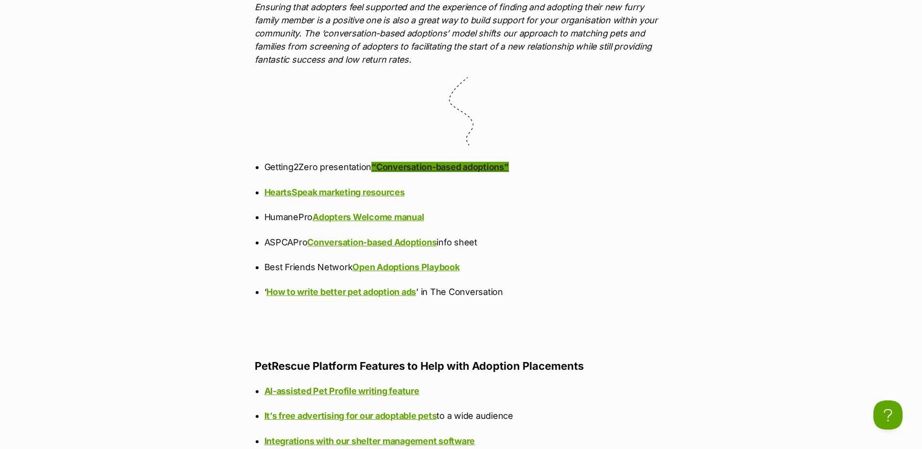
click at [436, 172] on link "“Conversation-based adoptions”" at bounding box center [439, 167] width 137 height 10
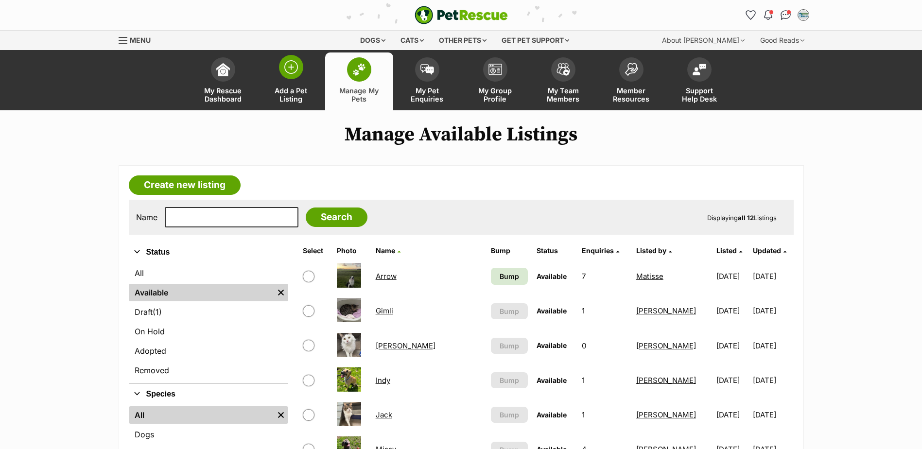
click at [296, 79] on link "Add a Pet Listing" at bounding box center [291, 81] width 68 height 58
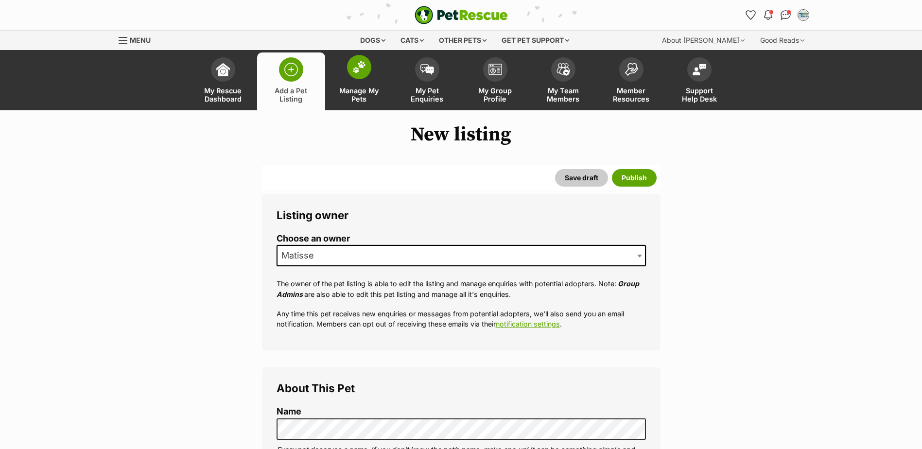
click at [380, 91] on span "Manage My Pets" at bounding box center [359, 95] width 44 height 17
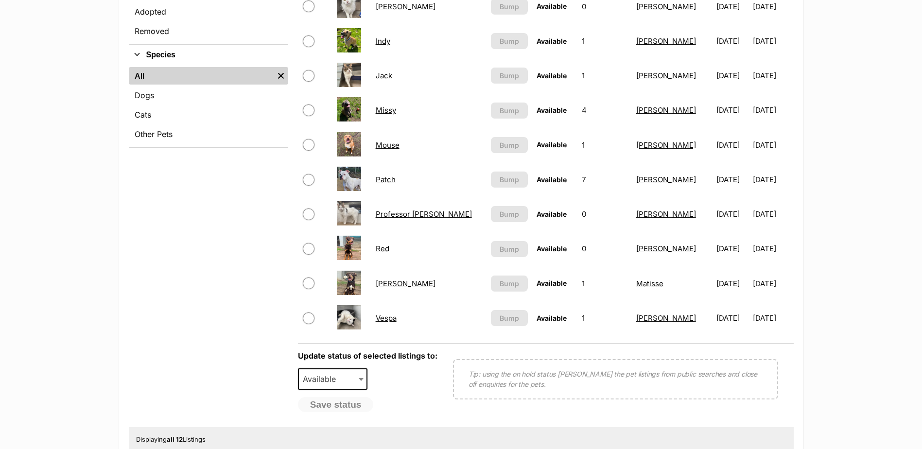
scroll to position [340, 0]
